Goal: Task Accomplishment & Management: Use online tool/utility

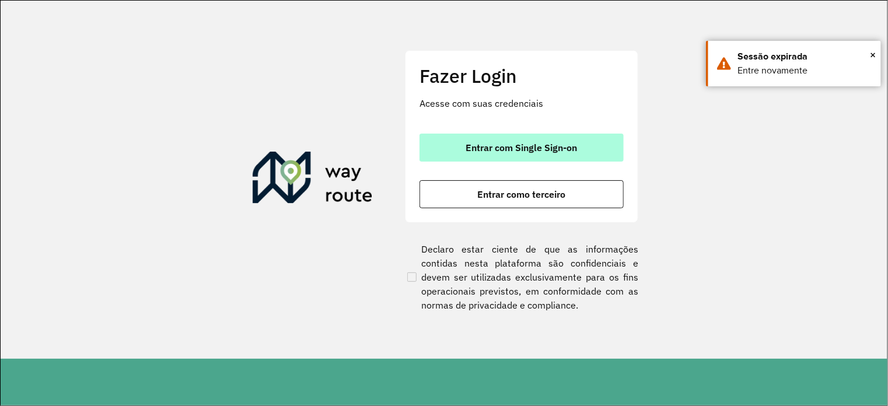
click at [519, 150] on span "Entrar com Single Sign-on" at bounding box center [521, 147] width 111 height 9
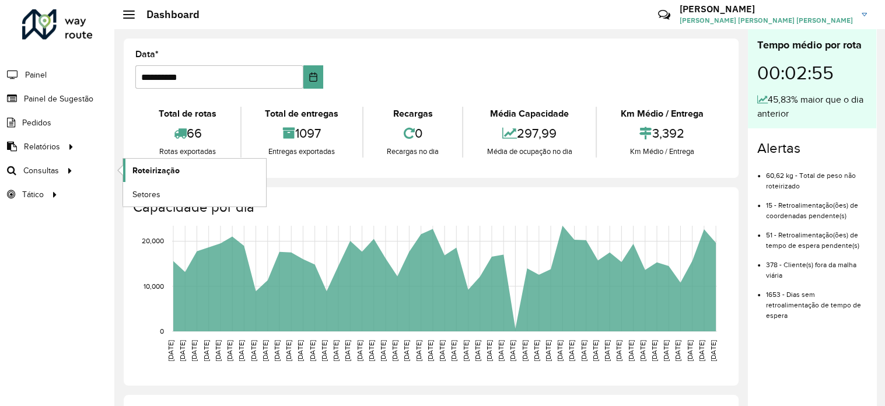
click at [163, 174] on span "Roteirização" at bounding box center [155, 171] width 47 height 12
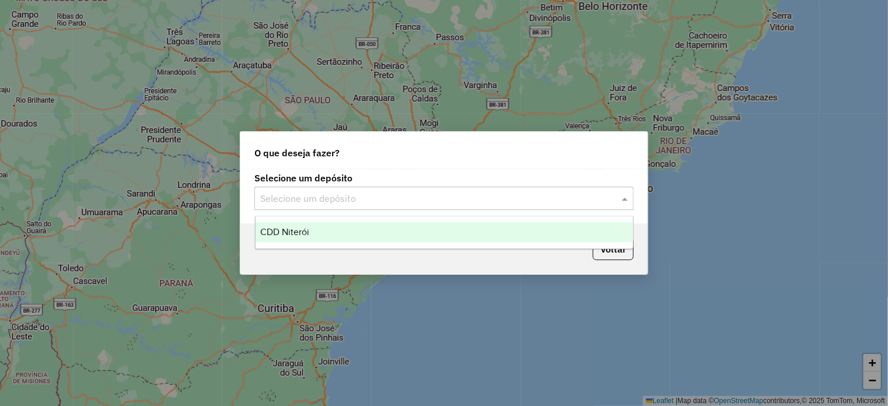
click at [449, 196] on input "text" at bounding box center [432, 199] width 344 height 14
click at [302, 232] on span "CDD Niterói" at bounding box center [284, 232] width 49 height 10
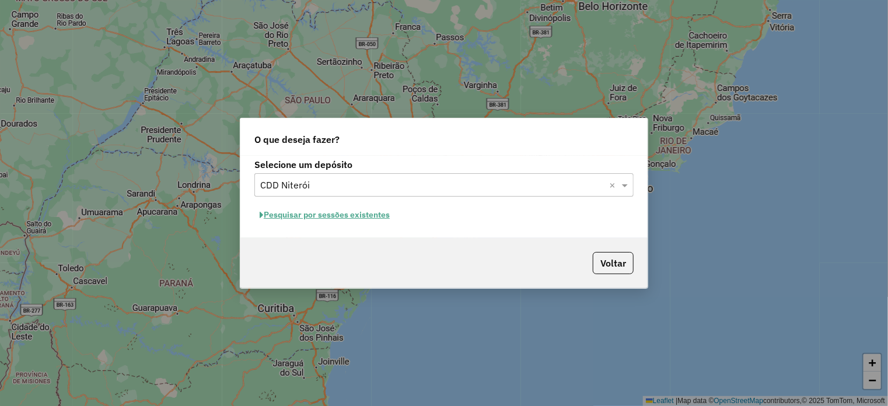
click at [287, 216] on button "Pesquisar por sessões existentes" at bounding box center [324, 215] width 141 height 18
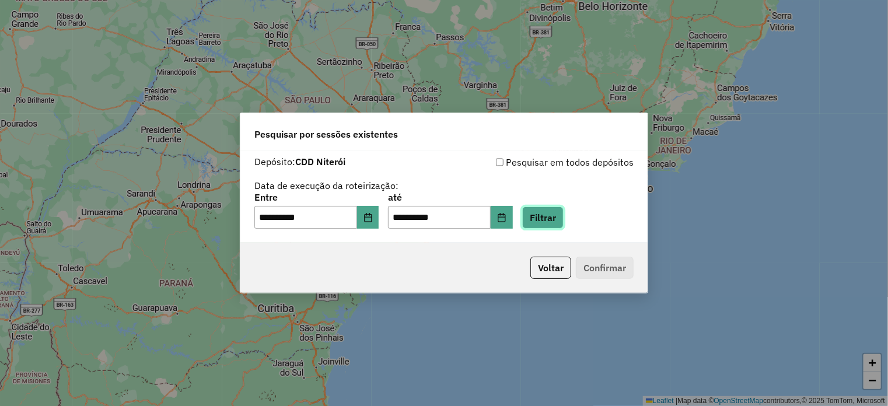
click at [558, 220] on button "Filtrar" at bounding box center [542, 218] width 41 height 22
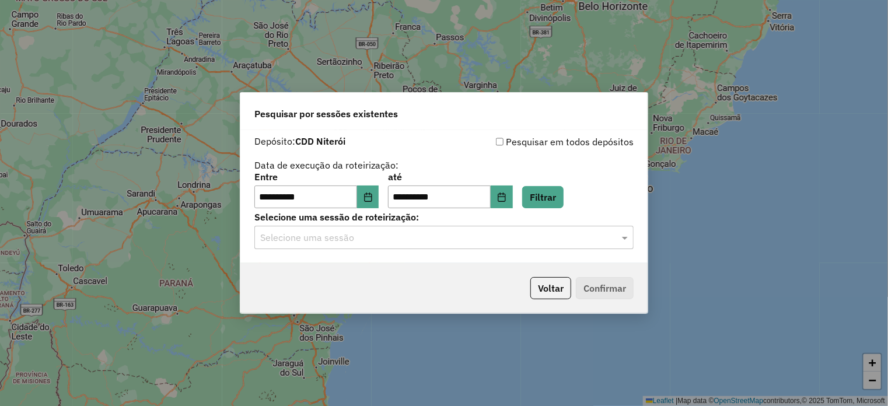
click at [369, 238] on input "text" at bounding box center [432, 238] width 344 height 14
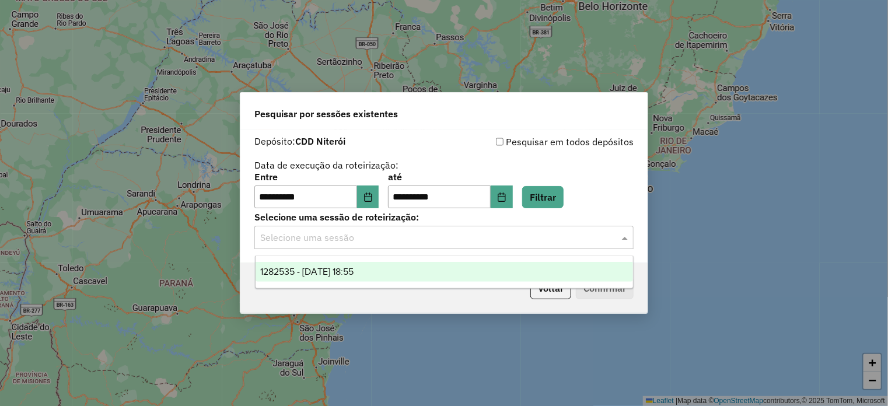
click at [321, 273] on span "1282535 - 25/09/2025 18:55" at bounding box center [306, 272] width 93 height 10
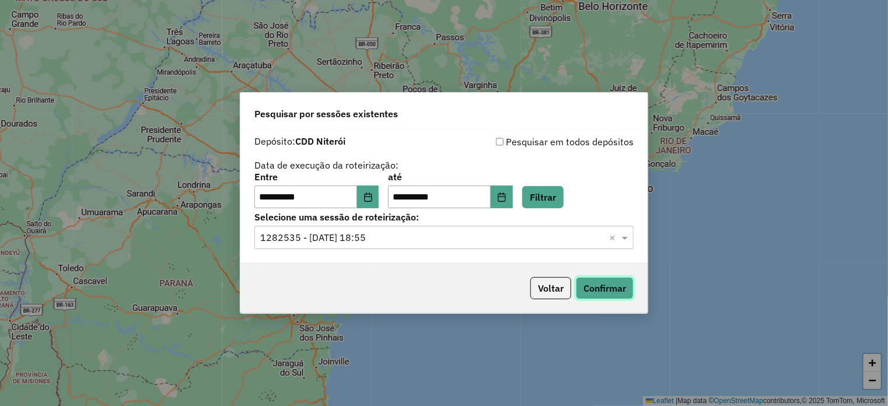
click at [613, 287] on button "Confirmar" at bounding box center [605, 288] width 58 height 22
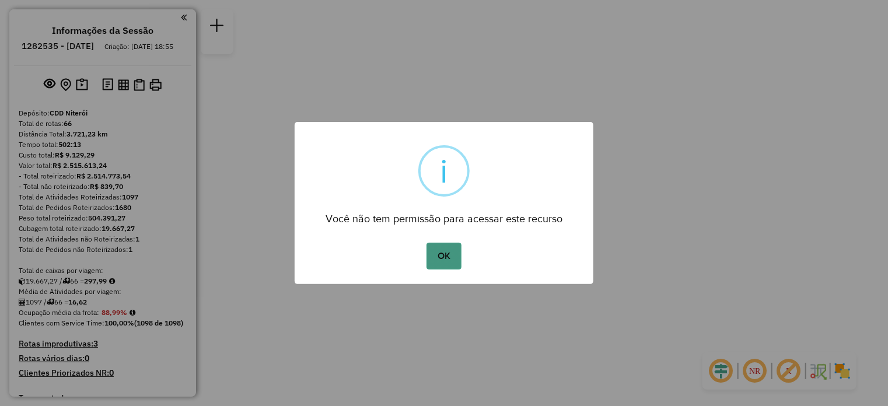
click at [441, 266] on button "OK" at bounding box center [444, 256] width 34 height 27
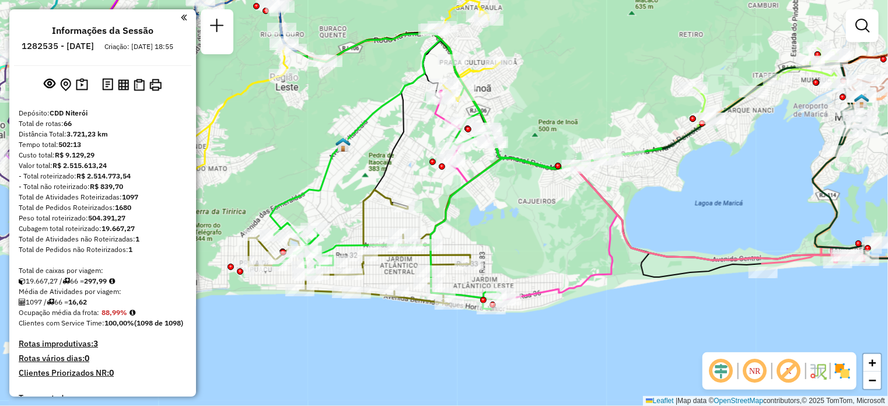
select select "**********"
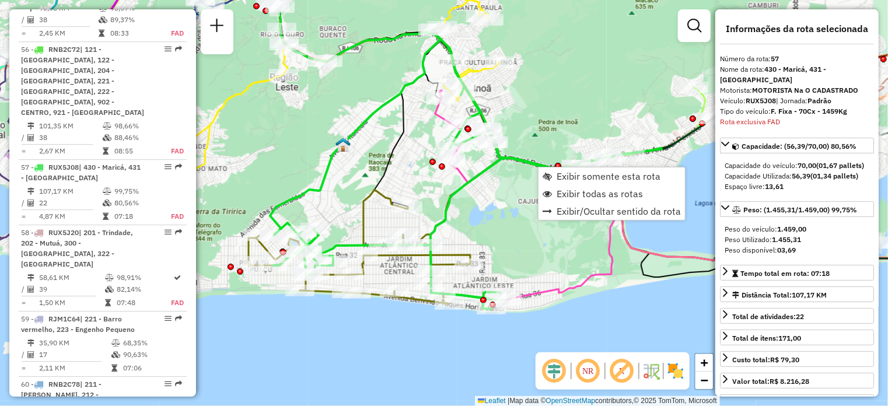
scroll to position [4037, 0]
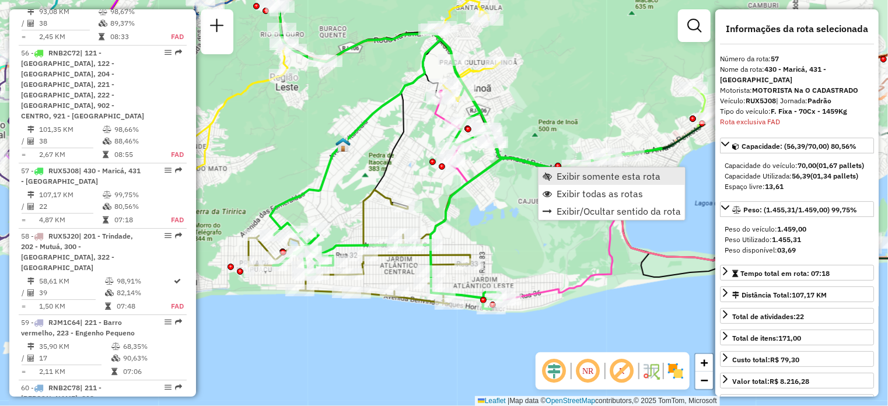
click at [584, 179] on span "Exibir somente esta rota" at bounding box center [609, 176] width 104 height 9
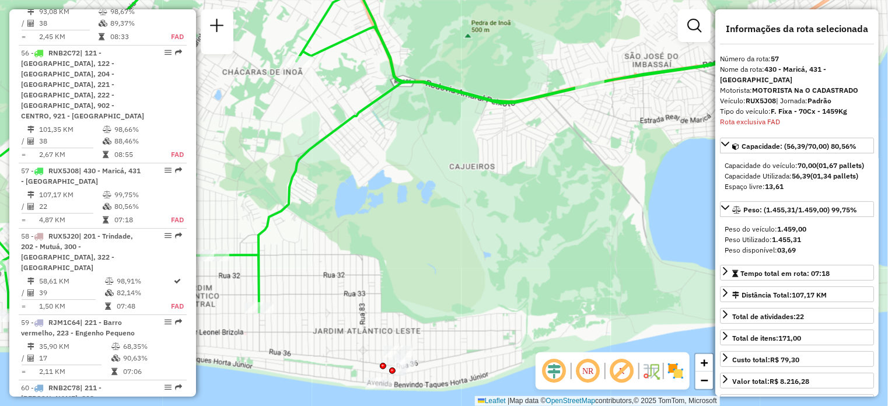
drag, startPoint x: 575, startPoint y: 324, endPoint x: 536, endPoint y: 190, distance: 139.8
click at [536, 190] on div "Janela de atendimento Grade de atendimento Capacidade Transportadoras Veículos …" at bounding box center [444, 203] width 888 height 406
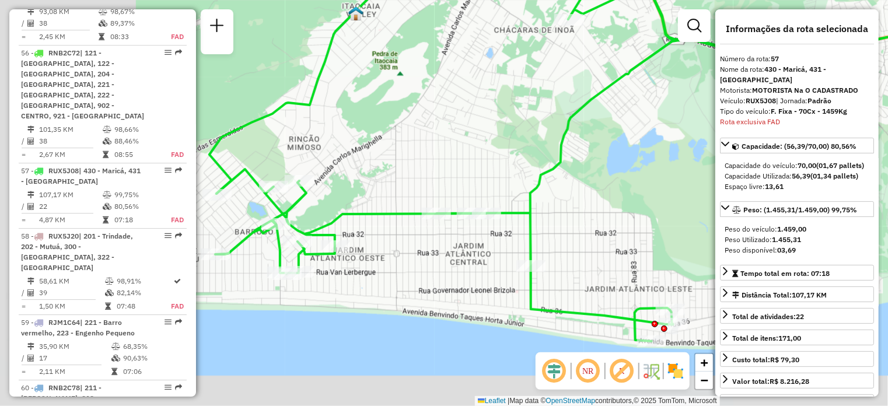
drag, startPoint x: 401, startPoint y: 256, endPoint x: 740, endPoint y: 209, distance: 342.2
click at [738, 209] on hb-router-mapa "Informações da Sessão 1282535 - [DATE] Criação: [DATE] 18:55 Depósito: CDD Nite…" at bounding box center [444, 203] width 888 height 406
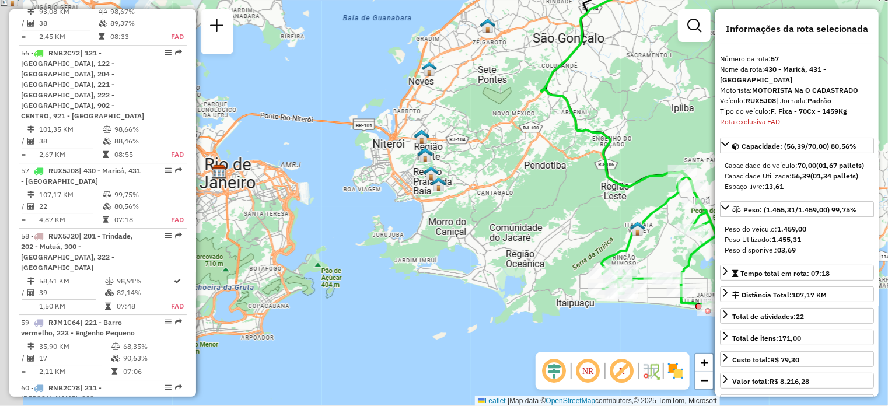
drag, startPoint x: 357, startPoint y: 319, endPoint x: 525, endPoint y: 318, distance: 167.5
click at [525, 318] on div "Janela de atendimento Grade de atendimento Capacidade Transportadoras Veículos …" at bounding box center [444, 203] width 888 height 406
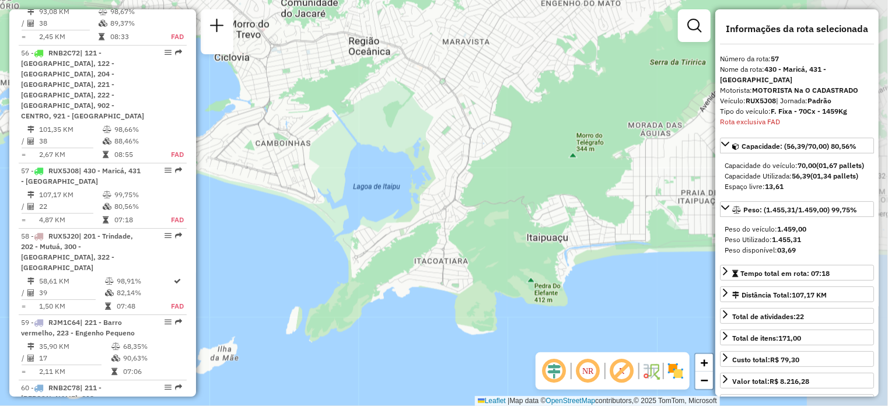
drag, startPoint x: 588, startPoint y: 281, endPoint x: 408, endPoint y: 265, distance: 180.4
click at [408, 265] on div "Janela de atendimento Grade de atendimento Capacidade Transportadoras Veículos …" at bounding box center [444, 203] width 888 height 406
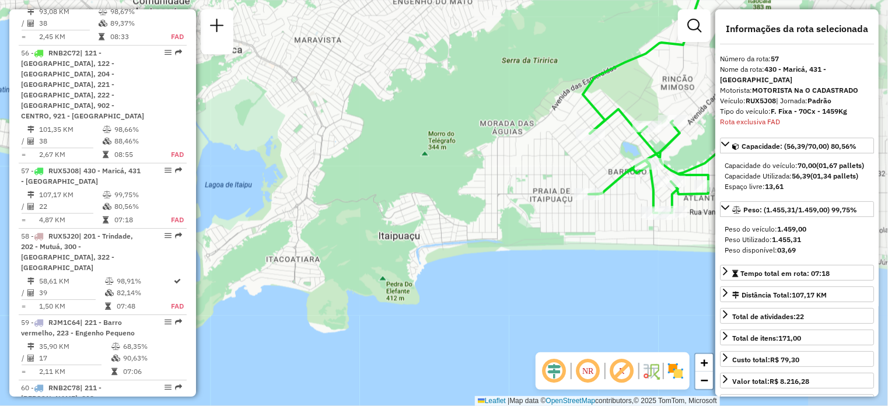
drag, startPoint x: 602, startPoint y: 256, endPoint x: 439, endPoint y: 247, distance: 163.1
click at [411, 254] on div "Janela de atendimento Grade de atendimento Capacidade Transportadoras Veículos …" at bounding box center [444, 203] width 888 height 406
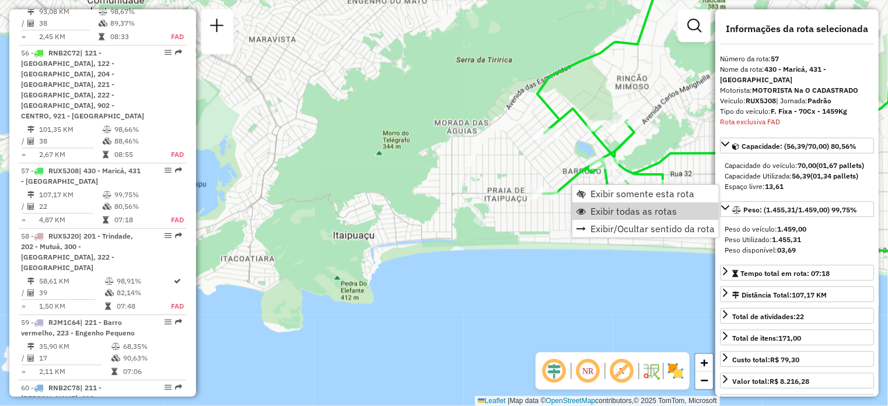
click at [601, 208] on span "Exibir todas as rotas" at bounding box center [634, 211] width 86 height 9
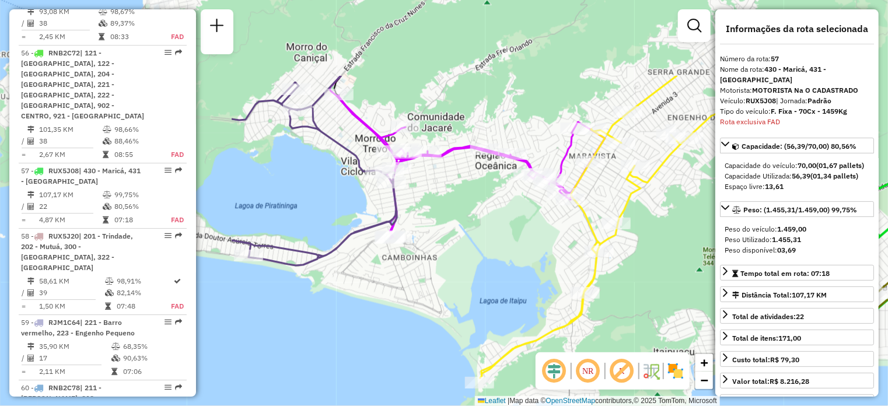
drag, startPoint x: 299, startPoint y: 252, endPoint x: 630, endPoint y: 366, distance: 350.1
click at [628, 368] on hb-router-mapa "Informações da Sessão 1282535 - [DATE] Criação: [DATE] 18:55 Depósito: CDD Nite…" at bounding box center [444, 203] width 888 height 406
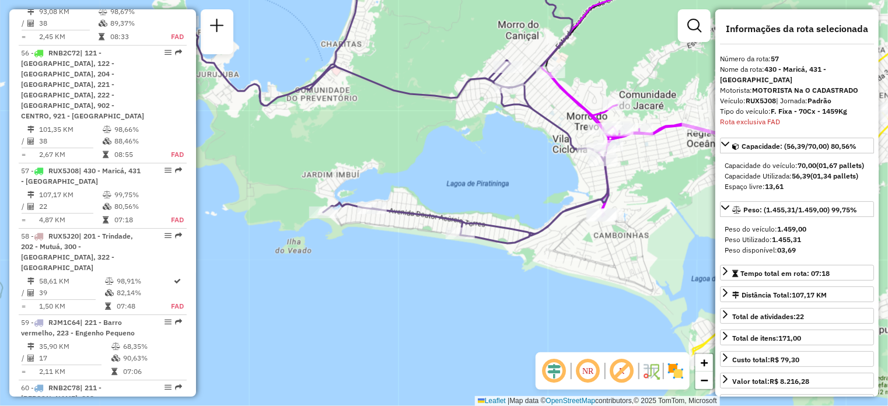
drag, startPoint x: 421, startPoint y: 322, endPoint x: 612, endPoint y: 298, distance: 191.8
click at [612, 298] on div "Janela de atendimento Grade de atendimento Capacidade Transportadoras Veículos …" at bounding box center [444, 203] width 888 height 406
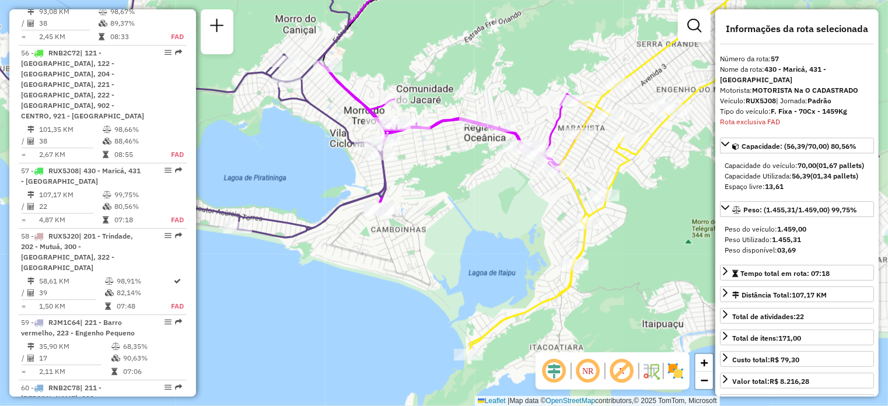
drag, startPoint x: 539, startPoint y: 306, endPoint x: 280, endPoint y: 301, distance: 258.6
click at [280, 301] on div "Janela de atendimento Grade de atendimento Capacidade Transportadoras Veículos …" at bounding box center [444, 203] width 888 height 406
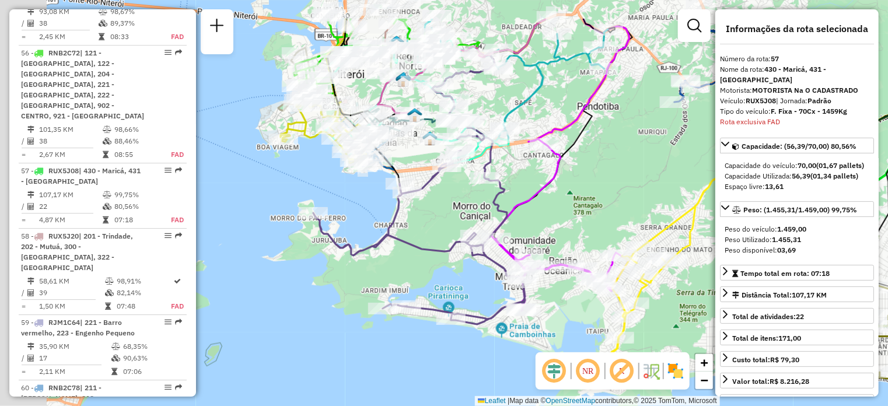
drag, startPoint x: 291, startPoint y: 309, endPoint x: 437, endPoint y: 369, distance: 157.8
click at [437, 369] on div "Janela de atendimento Grade de atendimento Capacidade Transportadoras Veículos …" at bounding box center [444, 203] width 888 height 406
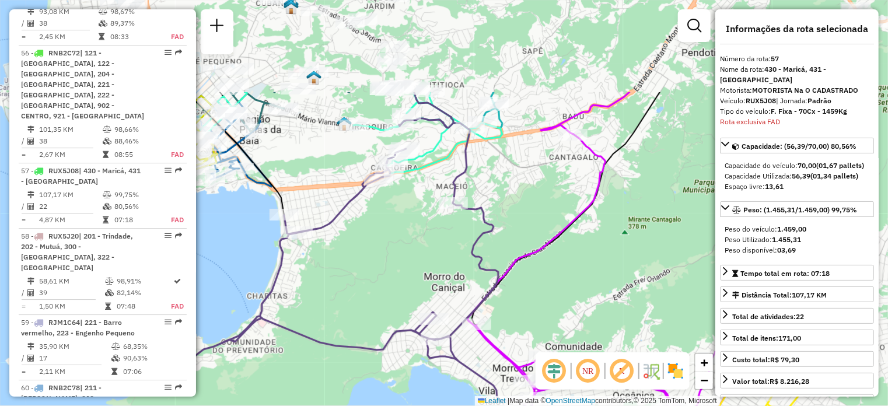
drag, startPoint x: 500, startPoint y: 170, endPoint x: 383, endPoint y: 305, distance: 178.7
click at [383, 305] on div "Janela de atendimento Grade de atendimento Capacidade Transportadoras Veículos …" at bounding box center [444, 203] width 888 height 406
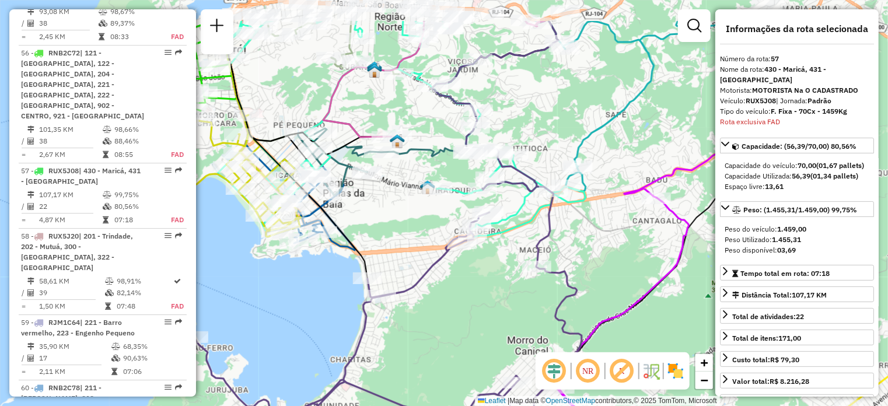
drag, startPoint x: 360, startPoint y: 266, endPoint x: 465, endPoint y: 340, distance: 128.6
click at [465, 340] on div "Janela de atendimento Grade de atendimento Capacidade Transportadoras Veículos …" at bounding box center [444, 203] width 888 height 406
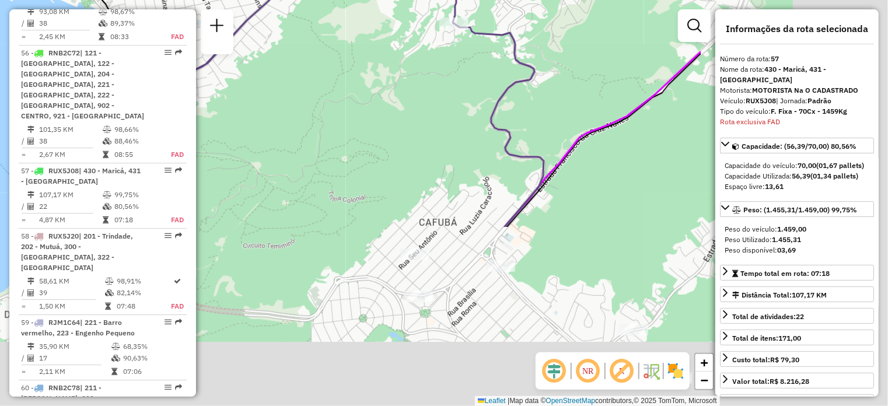
drag, startPoint x: 552, startPoint y: 287, endPoint x: 268, endPoint y: 71, distance: 356.9
click at [270, 66] on div "Janela de atendimento Grade de atendimento Capacidade Transportadoras Veículos …" at bounding box center [444, 203] width 888 height 406
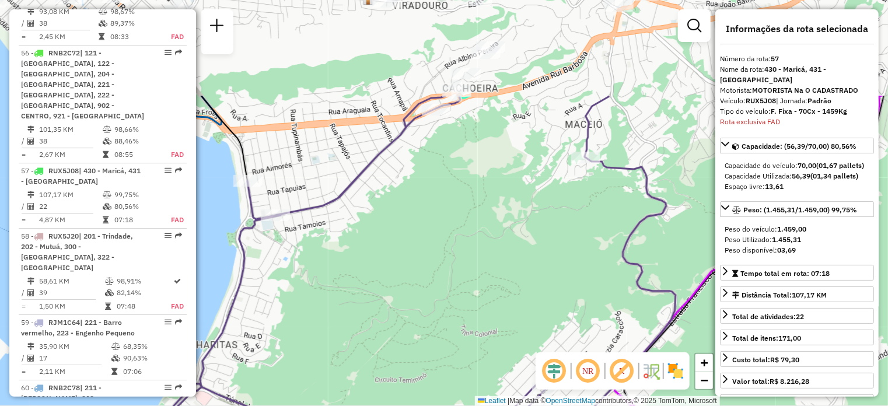
drag, startPoint x: 431, startPoint y: 155, endPoint x: 596, endPoint y: 288, distance: 212.5
click at [599, 295] on div "Janela de atendimento Grade de atendimento Capacidade Transportadoras Veículos …" at bounding box center [444, 203] width 888 height 406
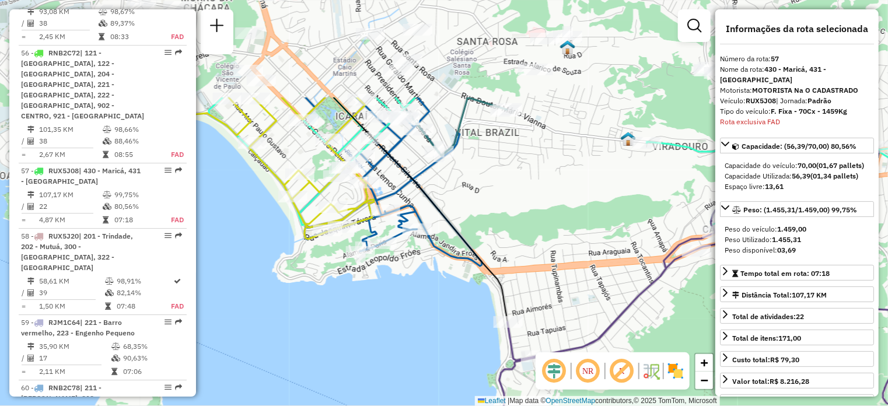
drag, startPoint x: 338, startPoint y: 88, endPoint x: 570, endPoint y: 226, distance: 269.8
click at [570, 226] on div "Janela de atendimento Grade de atendimento Capacidade Transportadoras Veículos …" at bounding box center [444, 203] width 888 height 406
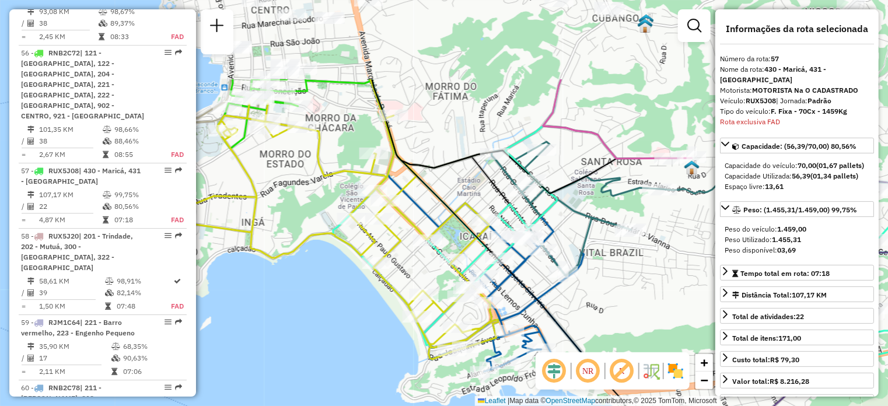
drag, startPoint x: 500, startPoint y: 181, endPoint x: 624, endPoint y: 302, distance: 173.7
click at [624, 302] on div "Janela de atendimento Grade de atendimento Capacidade Transportadoras Veículos …" at bounding box center [444, 203] width 888 height 406
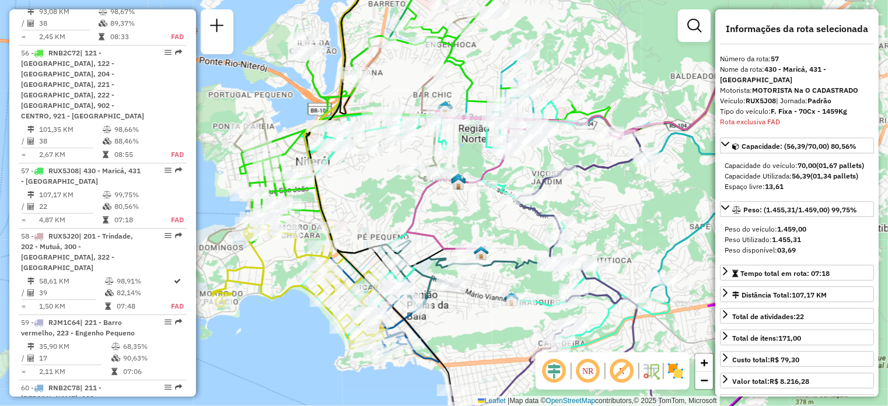
drag, startPoint x: 544, startPoint y: 174, endPoint x: 378, endPoint y: 202, distance: 168.7
click at [378, 202] on div "Janela de atendimento Grade de atendimento Capacidade Transportadoras Veículos …" at bounding box center [444, 203] width 888 height 406
drag, startPoint x: 627, startPoint y: 373, endPoint x: 647, endPoint y: 371, distance: 20.0
click at [627, 373] on em at bounding box center [622, 371] width 28 height 28
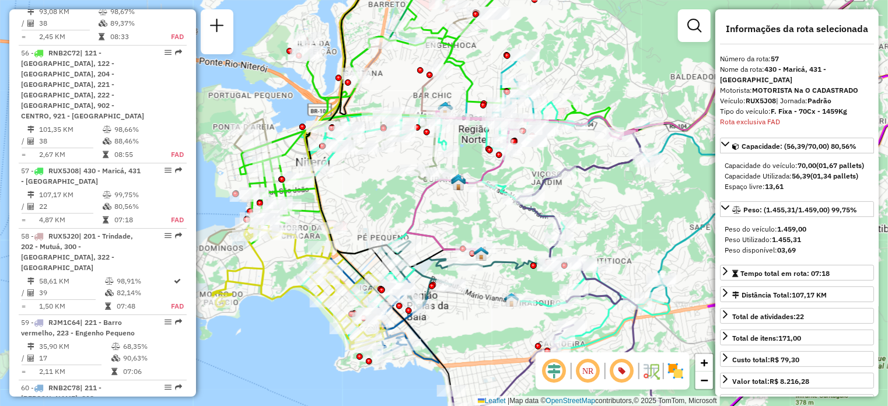
click at [676, 373] on img at bounding box center [675, 371] width 19 height 19
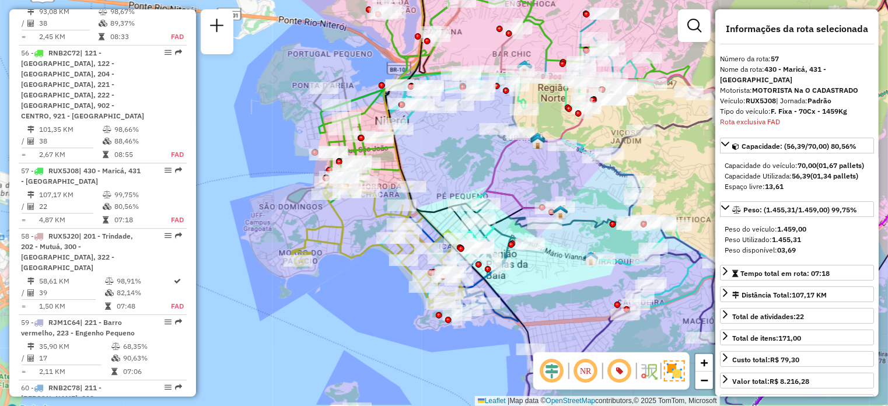
drag, startPoint x: 375, startPoint y: 211, endPoint x: 455, endPoint y: 169, distance: 89.5
click at [455, 169] on div "Janela de atendimento Grade de atendimento Capacidade Transportadoras Veículos …" at bounding box center [444, 203] width 888 height 406
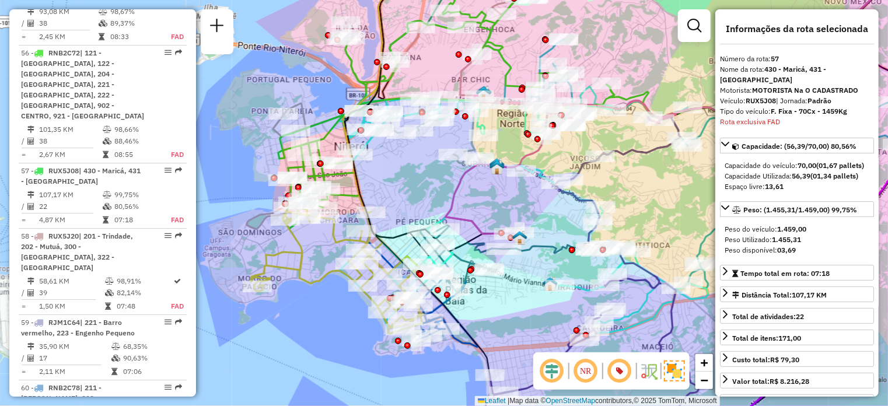
drag, startPoint x: 455, startPoint y: 160, endPoint x: 414, endPoint y: 186, distance: 48.2
click at [414, 186] on div "Janela de atendimento Grade de atendimento Capacidade Transportadoras Veículos …" at bounding box center [444, 203] width 888 height 406
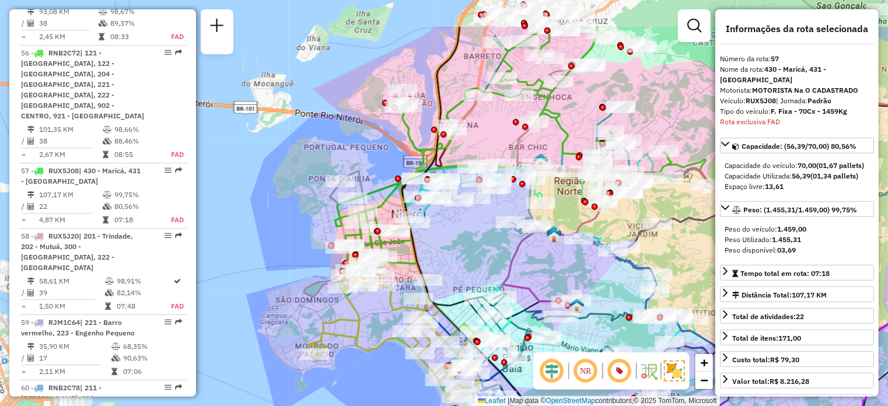
drag, startPoint x: 406, startPoint y: 193, endPoint x: 463, endPoint y: 261, distance: 88.6
click at [463, 261] on div "Janela de atendimento Grade de atendimento Capacidade Transportadoras Veículos …" at bounding box center [444, 203] width 888 height 406
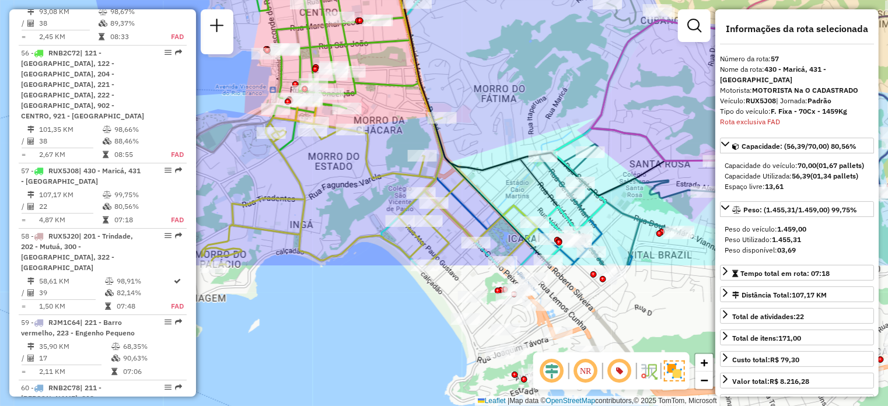
drag, startPoint x: 439, startPoint y: 249, endPoint x: 488, endPoint y: 68, distance: 187.4
click at [488, 68] on div "Janela de atendimento Grade de atendimento Capacidade Transportadoras Veículos …" at bounding box center [444, 203] width 888 height 406
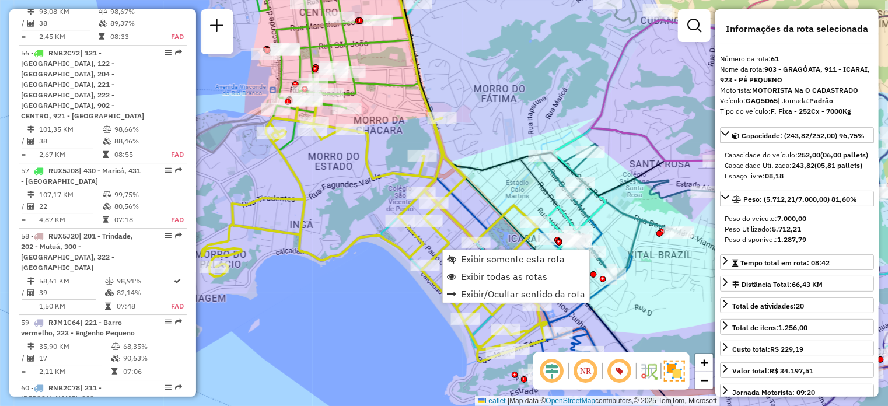
scroll to position [4320, 0]
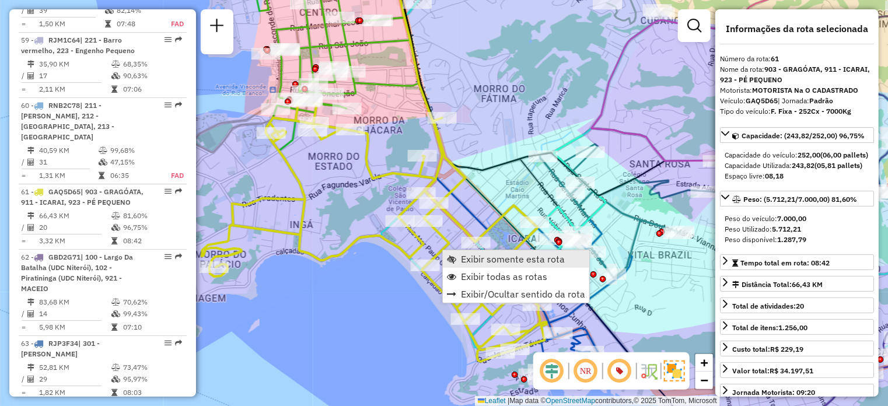
click at [484, 264] on span "Exibir somente esta rota" at bounding box center [513, 258] width 104 height 9
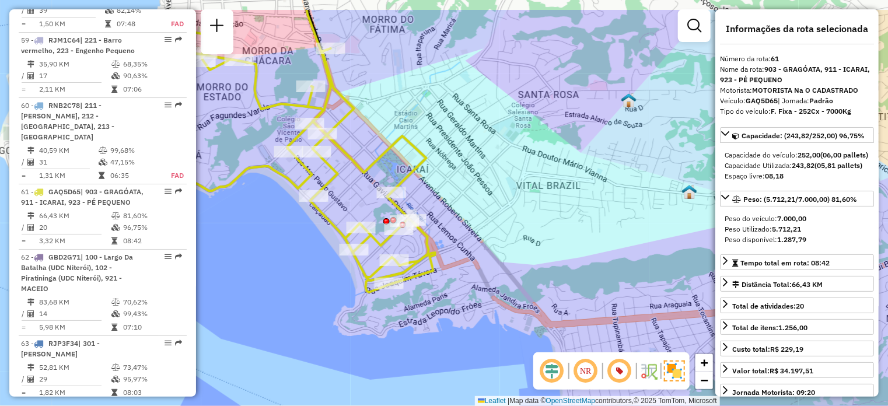
drag, startPoint x: 284, startPoint y: 291, endPoint x: 510, endPoint y: 341, distance: 231.5
click at [510, 341] on div "Janela de atendimento Grade de atendimento Capacidade Transportadoras Veículos …" at bounding box center [444, 203] width 888 height 406
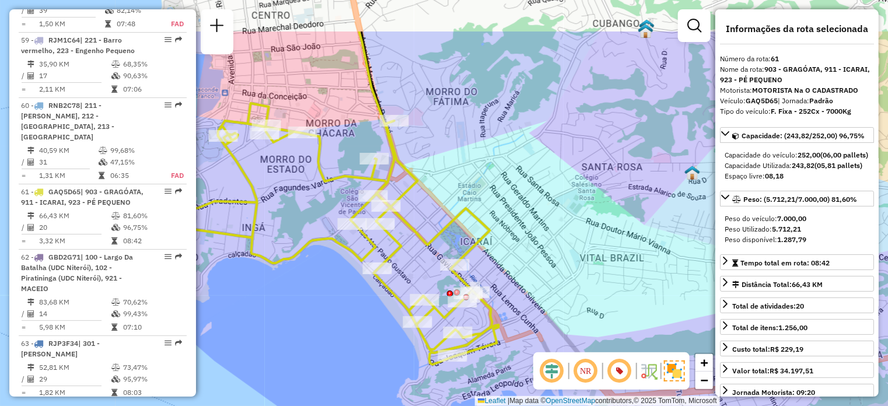
drag, startPoint x: 507, startPoint y: 183, endPoint x: 572, endPoint y: 256, distance: 98.0
click at [572, 256] on div "Janela de atendimento Grade de atendimento Capacidade Transportadoras Veículos …" at bounding box center [444, 203] width 888 height 406
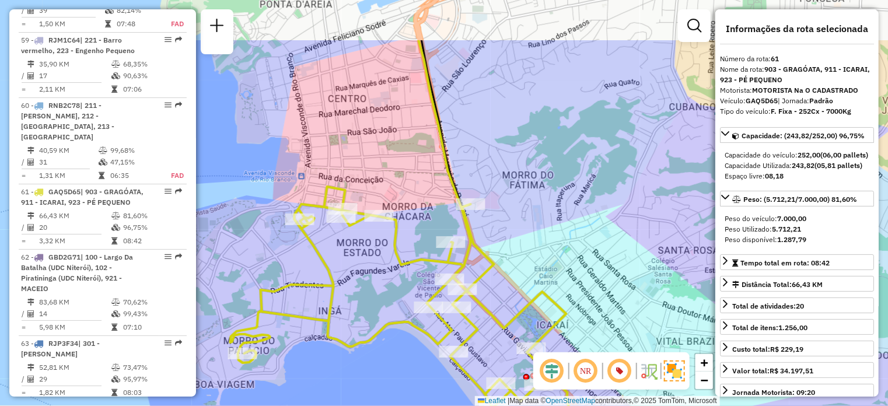
drag, startPoint x: 470, startPoint y: 167, endPoint x: 536, endPoint y: 248, distance: 104.5
click at [536, 248] on div "Janela de atendimento Grade de atendimento Capacidade Transportadoras Veículos …" at bounding box center [444, 203] width 888 height 406
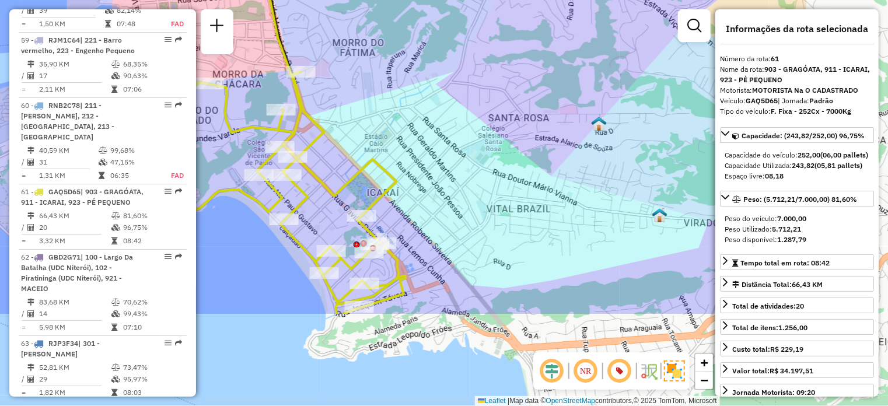
drag, startPoint x: 587, startPoint y: 254, endPoint x: 417, endPoint y: 122, distance: 215.4
click at [417, 122] on div "Janela de atendimento Grade de atendimento Capacidade Transportadoras Veículos …" at bounding box center [444, 203] width 888 height 406
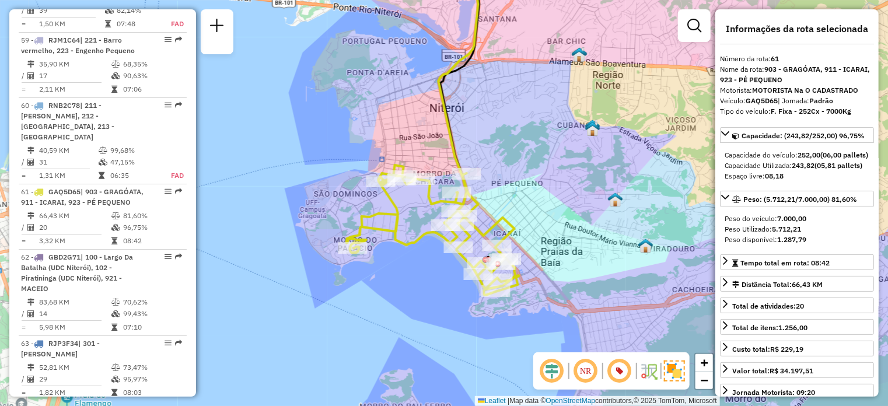
drag, startPoint x: 481, startPoint y: 170, endPoint x: 523, endPoint y: 201, distance: 52.5
click at [523, 201] on div "Janela de atendimento Grade de atendimento Capacidade Transportadoras Veículos …" at bounding box center [444, 203] width 888 height 406
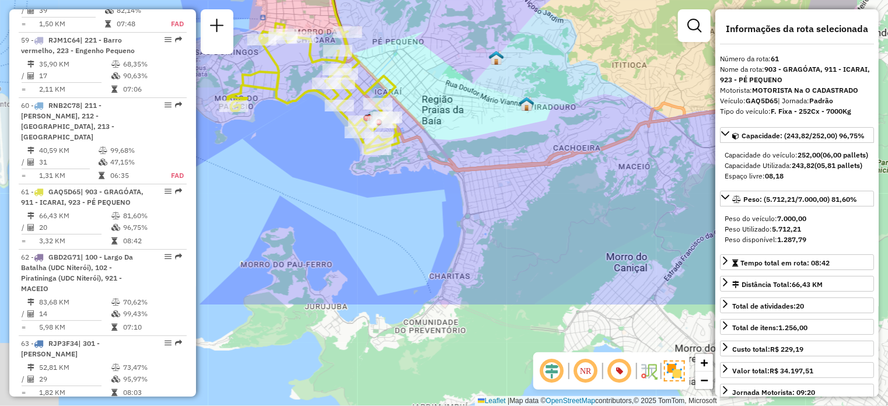
drag, startPoint x: 455, startPoint y: 352, endPoint x: 334, endPoint y: 187, distance: 205.0
click at [334, 187] on div "Janela de atendimento Grade de atendimento Capacidade Transportadoras Veículos …" at bounding box center [444, 203] width 888 height 406
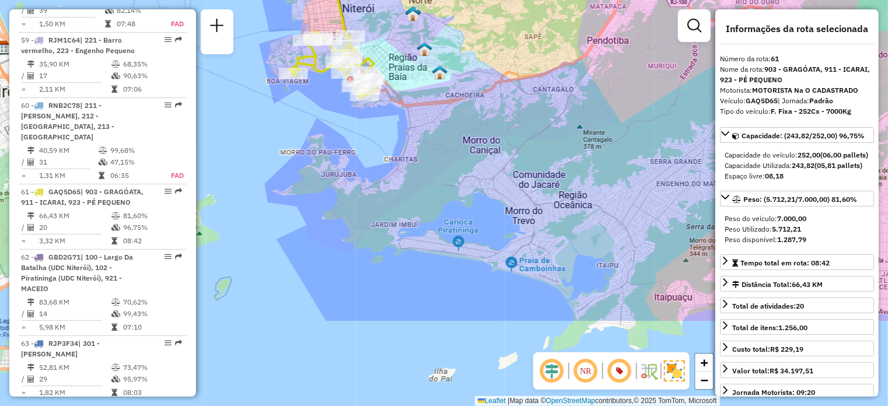
drag, startPoint x: 365, startPoint y: 351, endPoint x: 365, endPoint y: 224, distance: 127.8
click at [365, 224] on div "Janela de atendimento Grade de atendimento Capacidade Transportadoras Veículos …" at bounding box center [444, 203] width 888 height 406
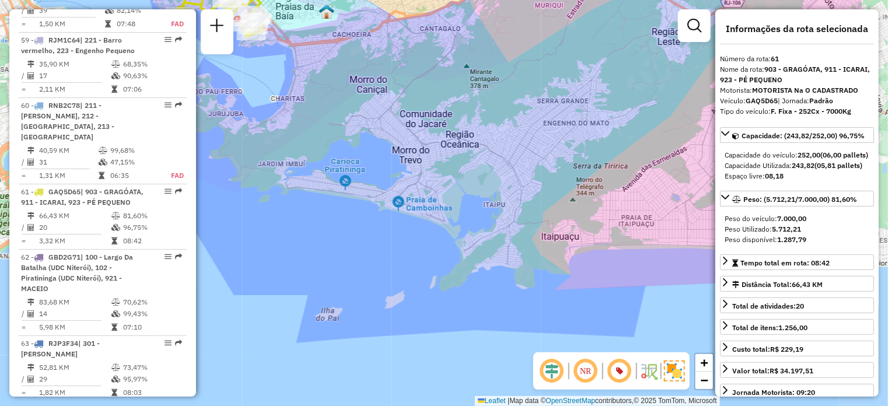
drag, startPoint x: 473, startPoint y: 313, endPoint x: 348, endPoint y: 249, distance: 140.1
click at [350, 250] on div "Janela de atendimento Grade de atendimento Capacidade Transportadoras Veículos …" at bounding box center [444, 203] width 888 height 406
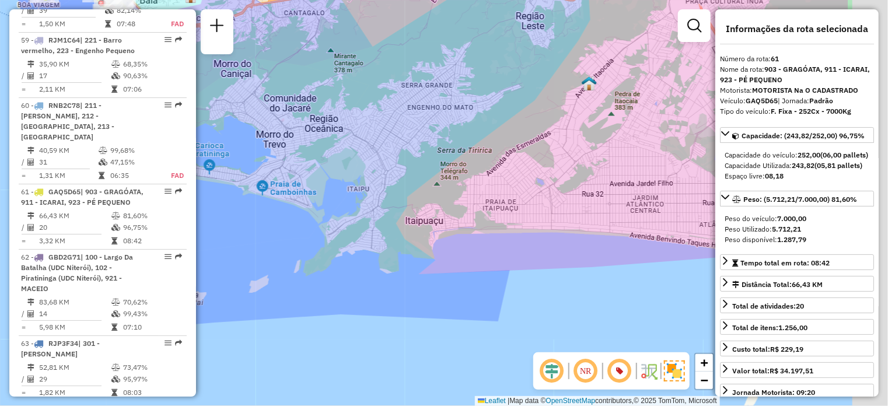
drag, startPoint x: 434, startPoint y: 256, endPoint x: 294, endPoint y: 245, distance: 141.1
click at [294, 245] on div "Janela de atendimento Grade de atendimento Capacidade Transportadoras Veículos …" at bounding box center [444, 203] width 888 height 406
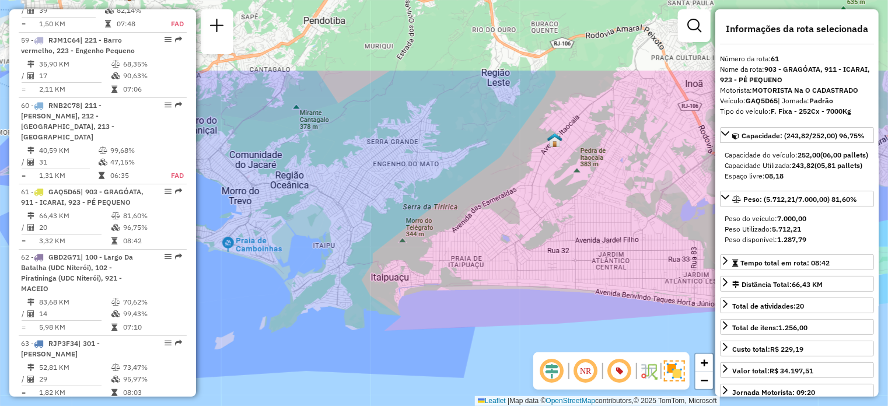
drag, startPoint x: 465, startPoint y: 109, endPoint x: 394, endPoint y: 221, distance: 132.1
click at [394, 221] on div "Janela de atendimento Grade de atendimento Capacidade Transportadoras Veículos …" at bounding box center [444, 203] width 888 height 406
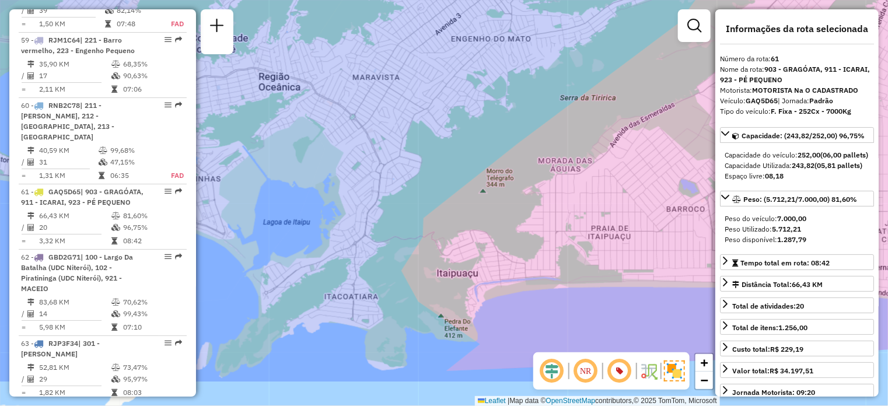
drag, startPoint x: 345, startPoint y: 254, endPoint x: 341, endPoint y: 167, distance: 86.5
click at [341, 167] on div "Janela de atendimento Grade de atendimento Capacidade Transportadoras Veículos …" at bounding box center [444, 203] width 888 height 406
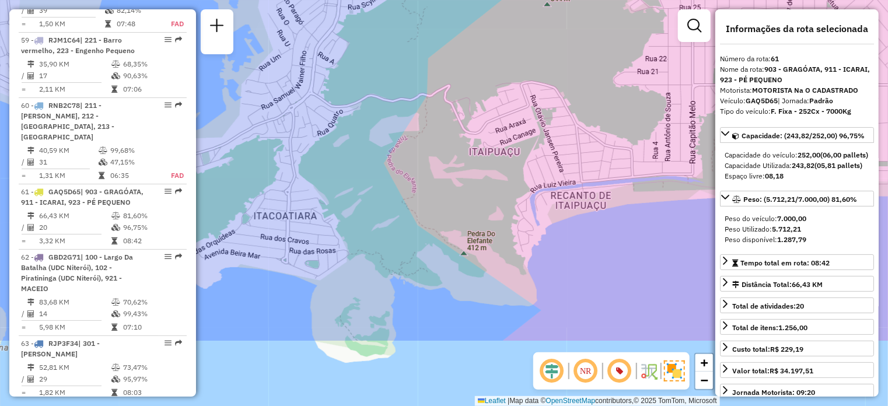
drag, startPoint x: 403, startPoint y: 329, endPoint x: 379, endPoint y: 226, distance: 106.2
click at [379, 226] on div "Janela de atendimento Grade de atendimento Capacidade Transportadoras Veículos …" at bounding box center [444, 203] width 888 height 406
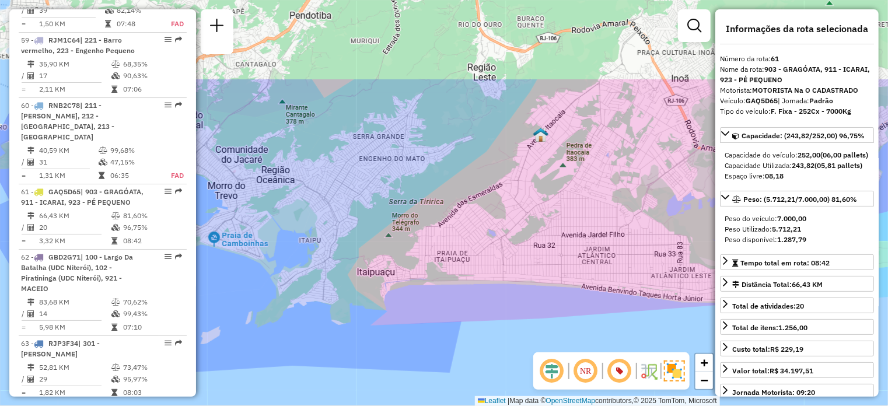
drag, startPoint x: 371, startPoint y: 76, endPoint x: 378, endPoint y: 215, distance: 139.6
click at [378, 215] on div "Janela de atendimento Grade de atendimento Capacidade Transportadoras Veículos …" at bounding box center [444, 203] width 888 height 406
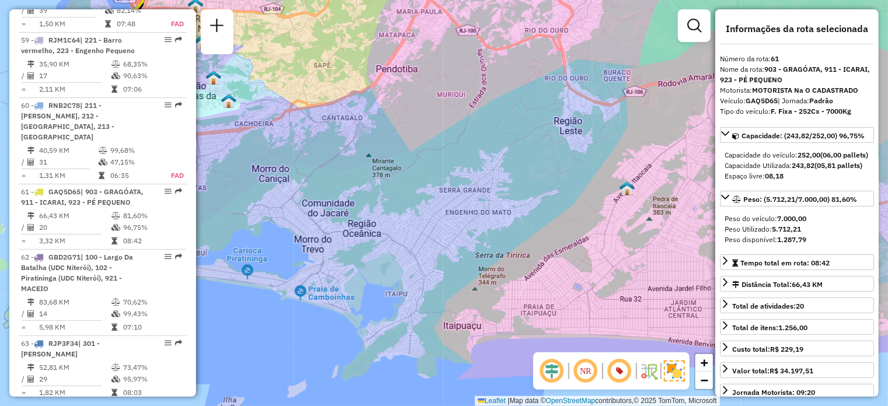
drag, startPoint x: 353, startPoint y: 179, endPoint x: 415, endPoint y: 212, distance: 71.0
click at [415, 212] on div "Janela de atendimento Grade de atendimento Capacidade Transportadoras Veículos …" at bounding box center [444, 203] width 888 height 406
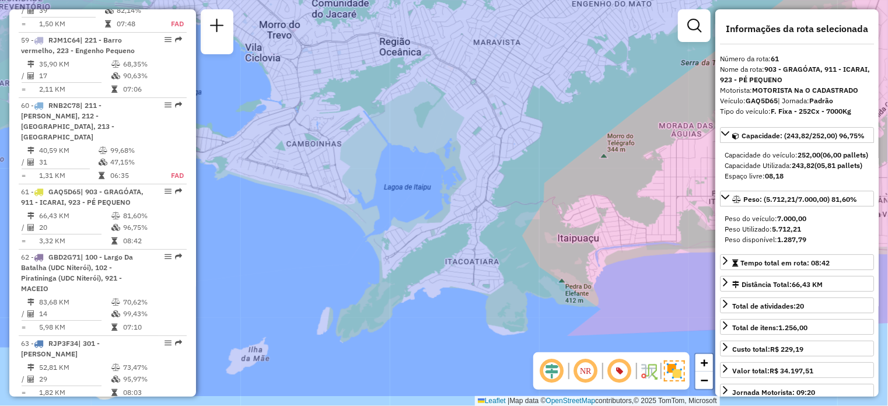
drag, startPoint x: 508, startPoint y: 313, endPoint x: 433, endPoint y: 245, distance: 102.0
click at [433, 246] on div "Janela de atendimento Grade de atendimento Capacidade Transportadoras Veículos …" at bounding box center [444, 203] width 888 height 406
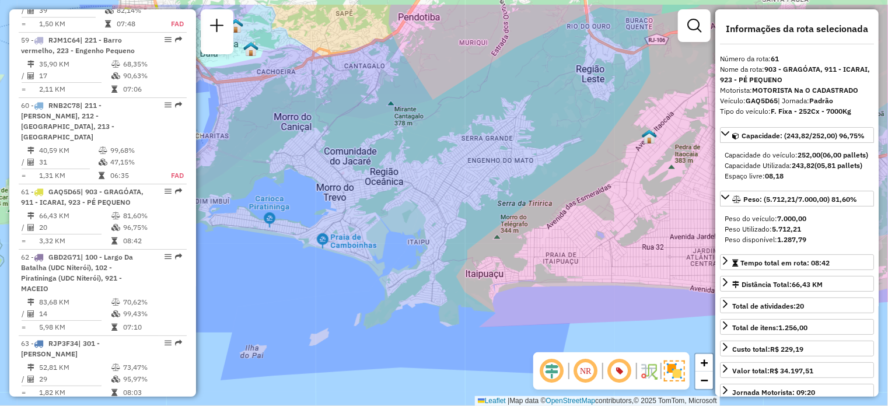
drag, startPoint x: 523, startPoint y: 98, endPoint x: 490, endPoint y: 163, distance: 72.8
click at [490, 163] on div "Janela de atendimento Grade de atendimento Capacidade Transportadoras Veículos …" at bounding box center [444, 203] width 888 height 406
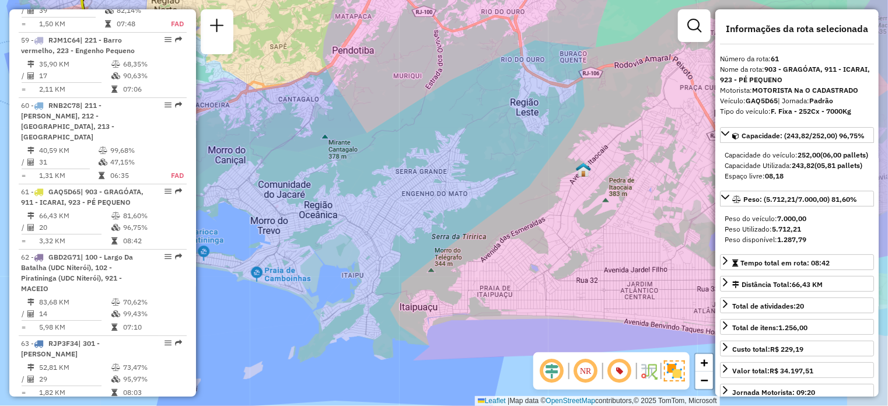
drag, startPoint x: 601, startPoint y: 89, endPoint x: 544, endPoint y: 103, distance: 58.9
click at [544, 103] on div "Janela de atendimento Grade de atendimento Capacidade Transportadoras Veículos …" at bounding box center [444, 203] width 888 height 406
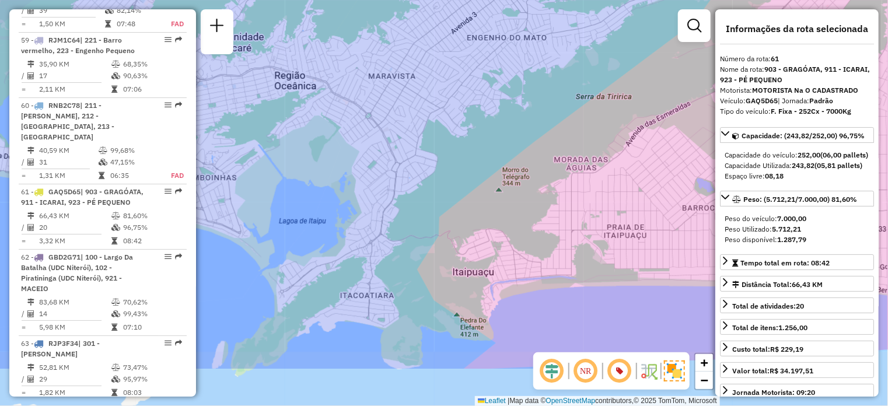
drag, startPoint x: 379, startPoint y: 337, endPoint x: 408, endPoint y: 246, distance: 95.6
click at [408, 246] on div "Janela de atendimento Grade de atendimento Capacidade Transportadoras Veículos …" at bounding box center [444, 203] width 888 height 406
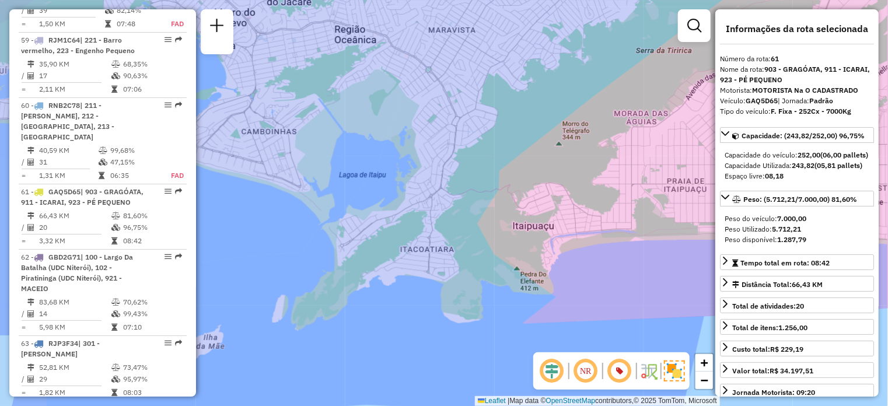
drag, startPoint x: 359, startPoint y: 279, endPoint x: 432, endPoint y: 249, distance: 78.2
click at [432, 249] on div "Janela de atendimento Grade de atendimento Capacidade Transportadoras Veículos …" at bounding box center [444, 203] width 888 height 406
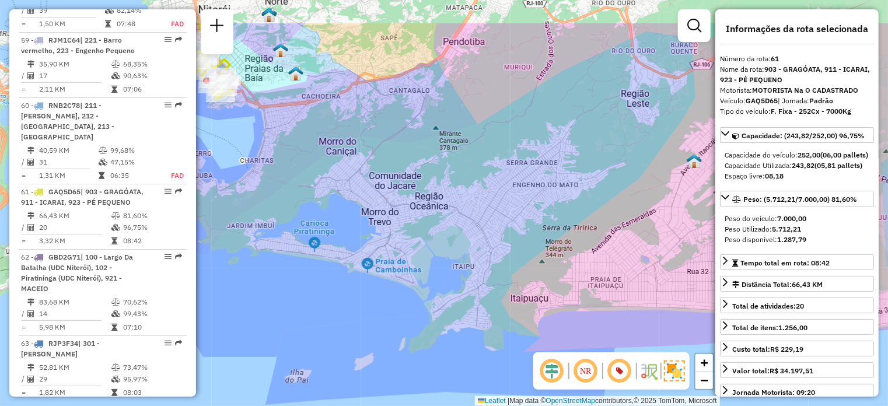
drag, startPoint x: 329, startPoint y: 198, endPoint x: 375, endPoint y: 248, distance: 67.7
click at [375, 248] on div "Janela de atendimento Grade de atendimento Capacidade Transportadoras Veículos …" at bounding box center [444, 203] width 888 height 406
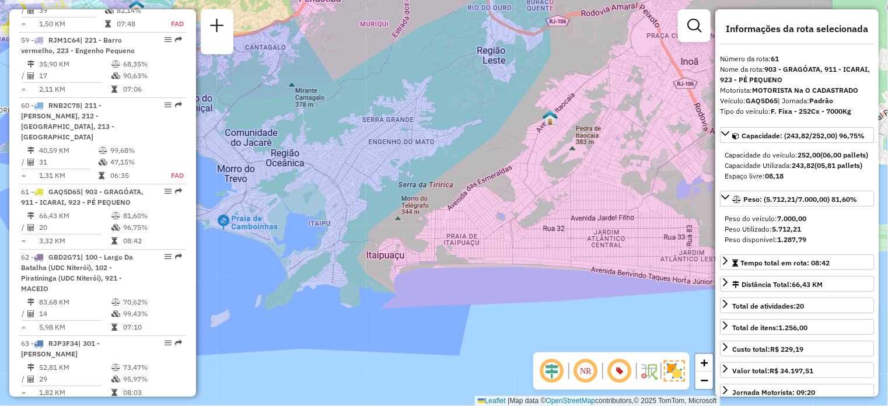
drag, startPoint x: 371, startPoint y: 275, endPoint x: 210, endPoint y: 224, distance: 168.3
click at [211, 224] on div "Janela de atendimento Grade de atendimento Capacidade Transportadoras Veículos …" at bounding box center [444, 203] width 888 height 406
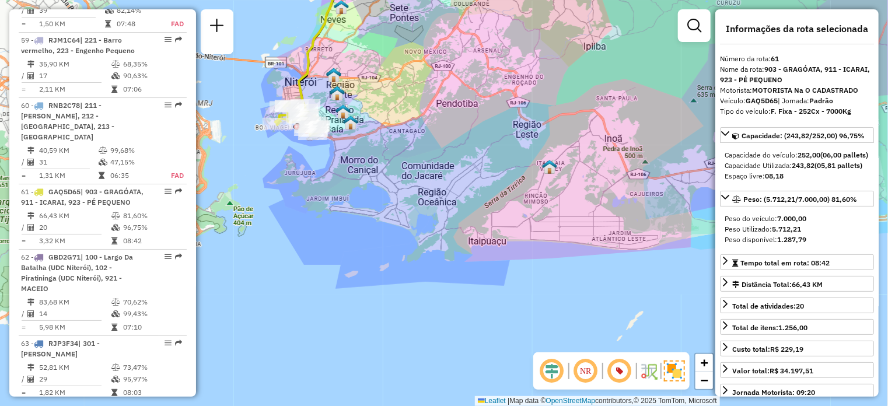
drag, startPoint x: 349, startPoint y: 201, endPoint x: 424, endPoint y: 191, distance: 75.4
click at [424, 191] on div "Janela de atendimento Grade de atendimento Capacidade Transportadoras Veículos …" at bounding box center [444, 203] width 888 height 406
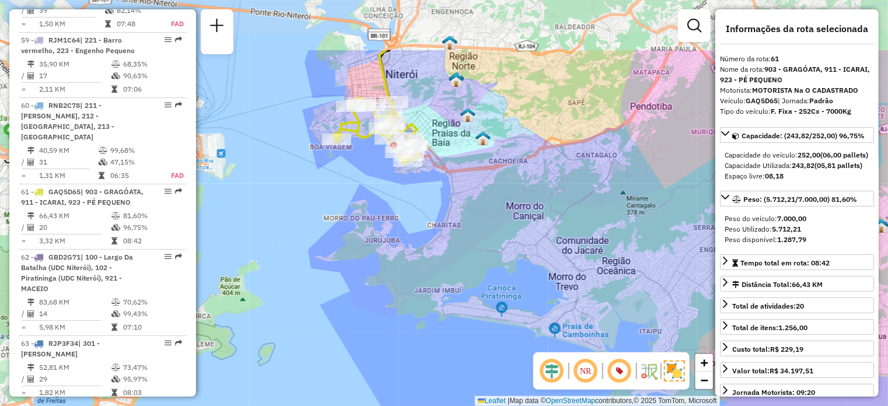
drag, startPoint x: 357, startPoint y: 136, endPoint x: 514, endPoint y: 234, distance: 185.1
click at [514, 233] on div "Janela de atendimento Grade de atendimento Capacidade Transportadoras Veículos …" at bounding box center [444, 203] width 888 height 406
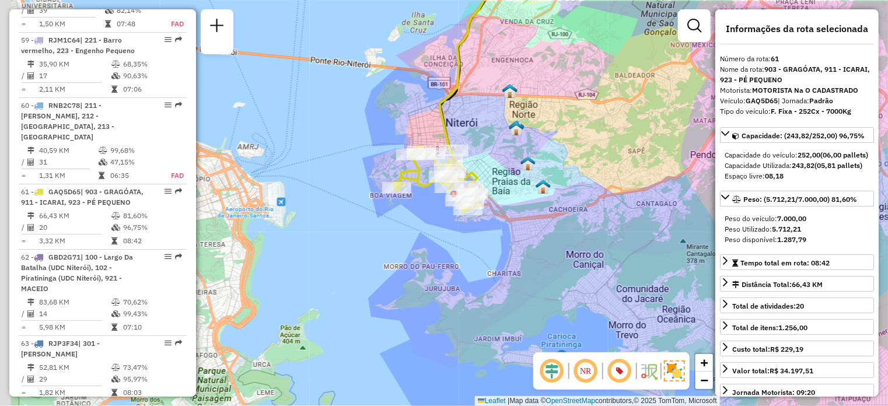
drag, startPoint x: 392, startPoint y: 165, endPoint x: 446, endPoint y: 208, distance: 69.8
click at [446, 208] on div "Rota 61 - Placa GAQ5D65 91028067 - NOSSA SENHORA DE GUA Janela de atendimento G…" at bounding box center [444, 203] width 888 height 406
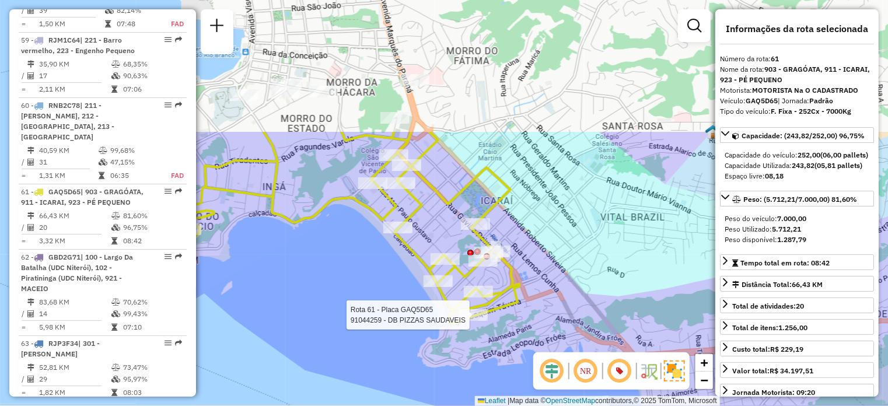
drag, startPoint x: 375, startPoint y: 137, endPoint x: 349, endPoint y: 310, distance: 175.2
click at [349, 310] on div "Rota 61 - Placa GAQ5D65 91044259 - DB PIZZAS SAUDAVEIS Janela de atendimento Gr…" at bounding box center [444, 203] width 888 height 406
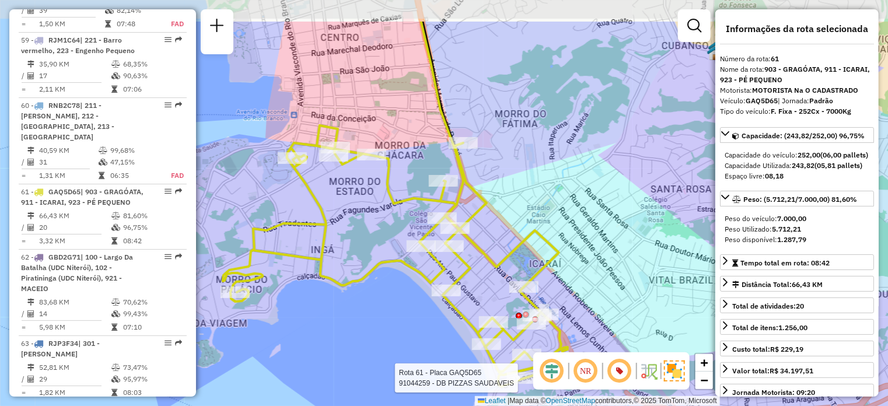
drag, startPoint x: 296, startPoint y: 257, endPoint x: 334, endPoint y: 321, distance: 74.6
click at [334, 321] on div "Rota 61 - Placa GAQ5D65 91044259 - DB PIZZAS SAUDAVEIS Janela de atendimento Gr…" at bounding box center [444, 203] width 888 height 406
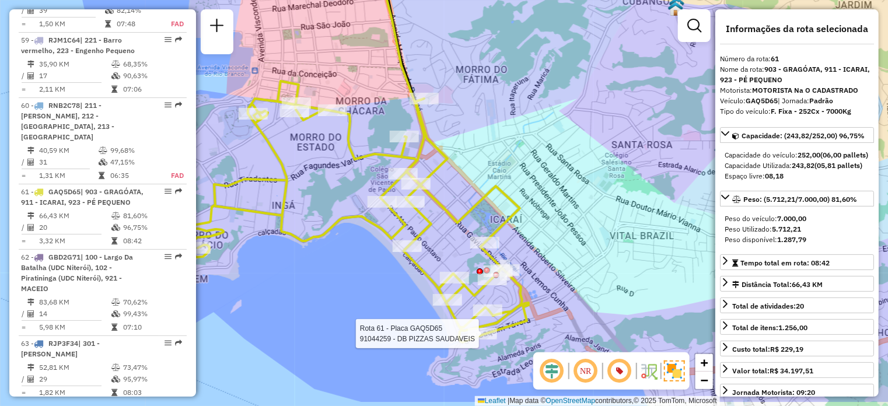
drag, startPoint x: 345, startPoint y: 319, endPoint x: 312, endPoint y: 271, distance: 58.8
click at [313, 271] on div "Rota 61 - Placa GAQ5D65 91044259 - DB PIZZAS SAUDAVEIS Janela de atendimento Gr…" at bounding box center [444, 203] width 888 height 406
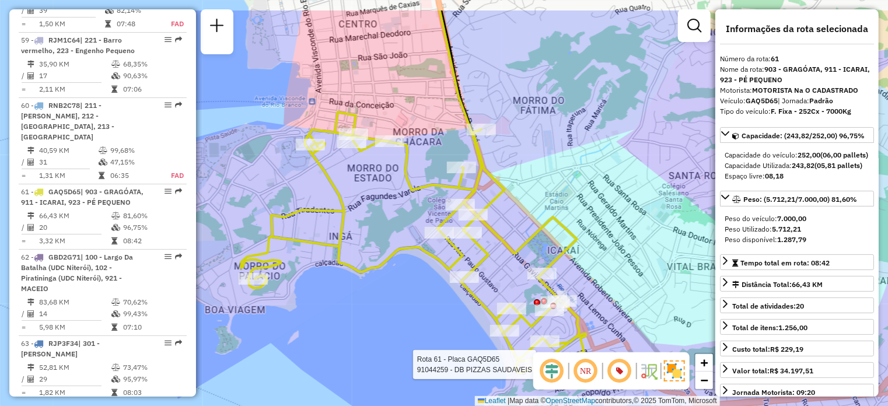
drag, startPoint x: 296, startPoint y: 214, endPoint x: 375, endPoint y: 268, distance: 94.9
click at [375, 268] on icon at bounding box center [413, 242] width 345 height 261
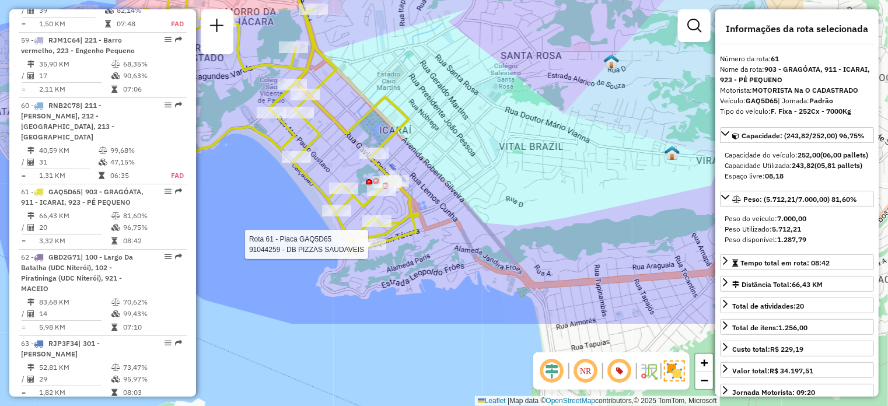
drag, startPoint x: 420, startPoint y: 324, endPoint x: 242, endPoint y: 201, distance: 216.3
click at [243, 201] on div "Rota 61 - Placa GAQ5D65 91044259 - DB PIZZAS SAUDAVEIS Janela de atendimento Gr…" at bounding box center [444, 203] width 888 height 406
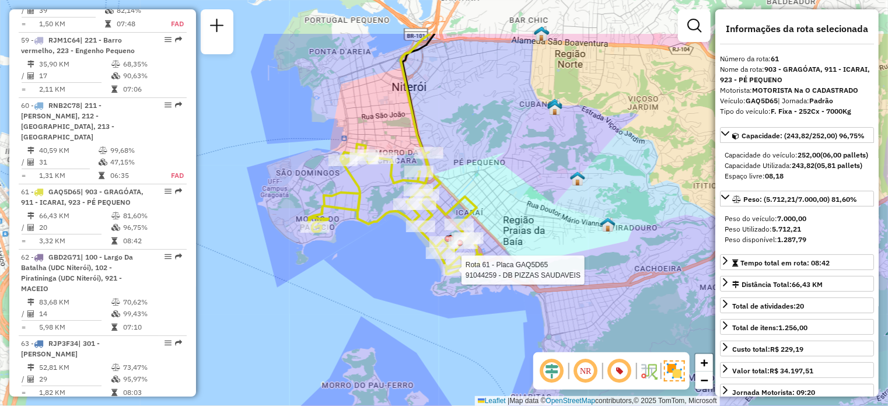
drag, startPoint x: 261, startPoint y: 144, endPoint x: 386, endPoint y: 228, distance: 150.5
click at [386, 228] on icon at bounding box center [395, 209] width 173 height 130
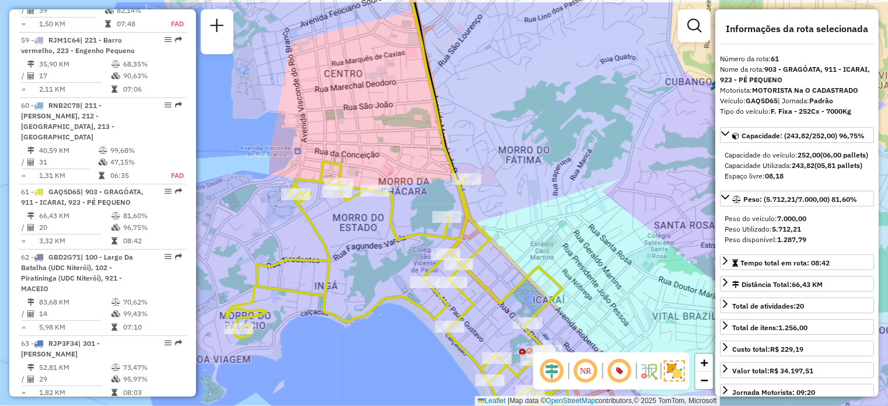
drag, startPoint x: 614, startPoint y: 181, endPoint x: 522, endPoint y: 241, distance: 109.7
click at [522, 241] on div "Janela de atendimento Grade de atendimento Capacidade Transportadoras Veículos …" at bounding box center [444, 203] width 888 height 406
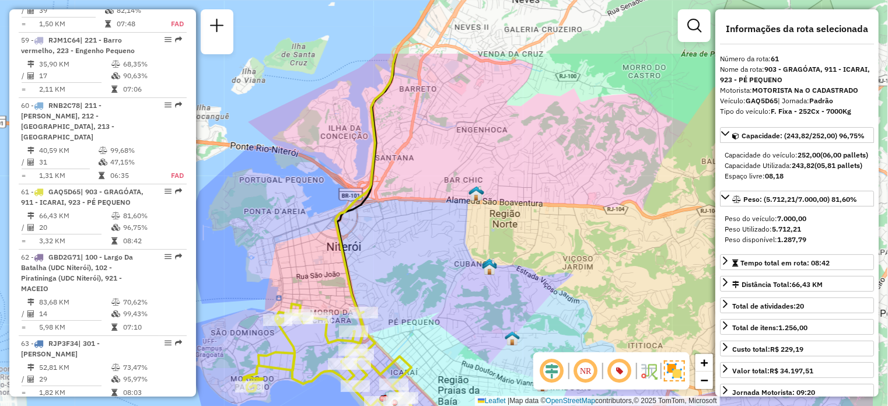
drag, startPoint x: 612, startPoint y: 207, endPoint x: 506, endPoint y: 303, distance: 142.5
click at [507, 303] on div "Janela de atendimento Grade de atendimento Capacidade Transportadoras Veículos …" at bounding box center [444, 203] width 888 height 406
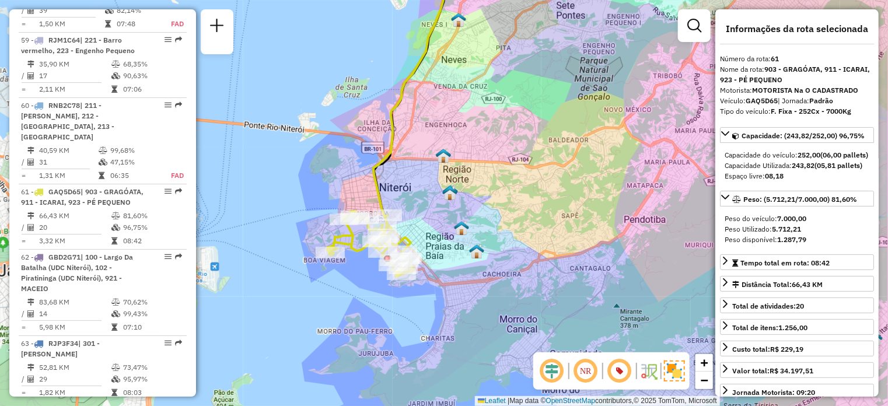
drag, startPoint x: 476, startPoint y: 144, endPoint x: 446, endPoint y: 136, distance: 31.4
click at [447, 136] on div "Janela de atendimento Grade de atendimento Capacidade Transportadoras Veículos …" at bounding box center [444, 203] width 888 height 406
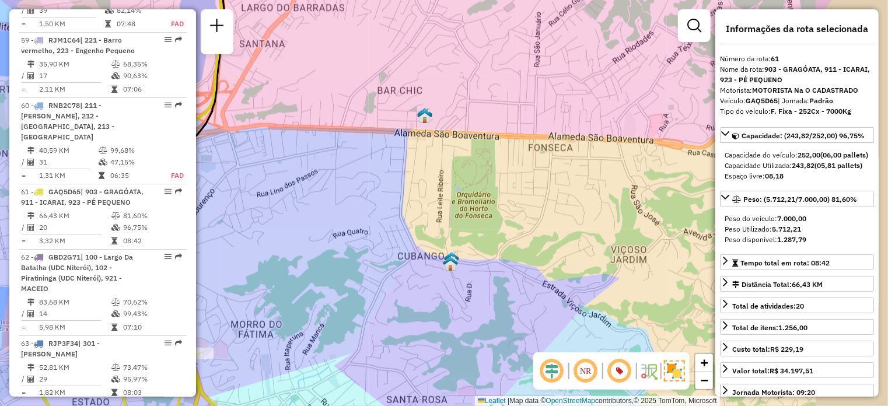
drag, startPoint x: 367, startPoint y: 183, endPoint x: 263, endPoint y: 173, distance: 104.9
click at [263, 173] on div "Janela de atendimento Grade de atendimento Capacidade Transportadoras Veículos …" at bounding box center [444, 203] width 888 height 406
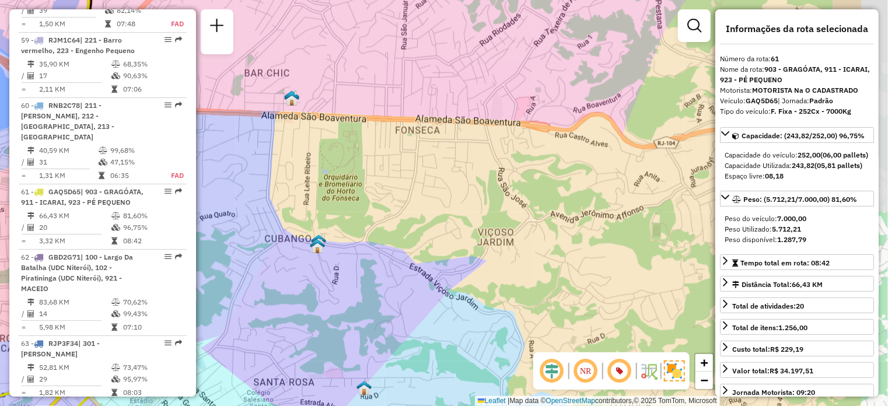
drag, startPoint x: 524, startPoint y: 202, endPoint x: 404, endPoint y: 186, distance: 121.2
click at [404, 186] on div "Janela de atendimento Grade de atendimento Capacidade Transportadoras Veículos …" at bounding box center [444, 203] width 888 height 406
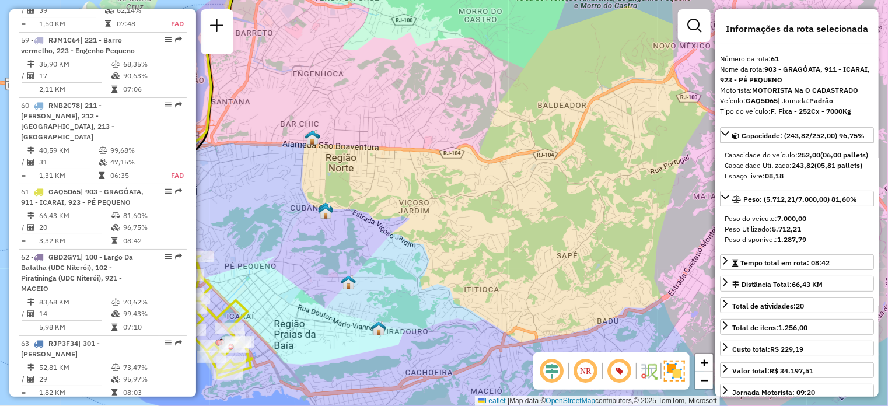
drag, startPoint x: 532, startPoint y: 209, endPoint x: 453, endPoint y: 197, distance: 80.2
click at [453, 197] on div "Janela de atendimento Grade de atendimento Capacidade Transportadoras Veículos …" at bounding box center [444, 203] width 888 height 406
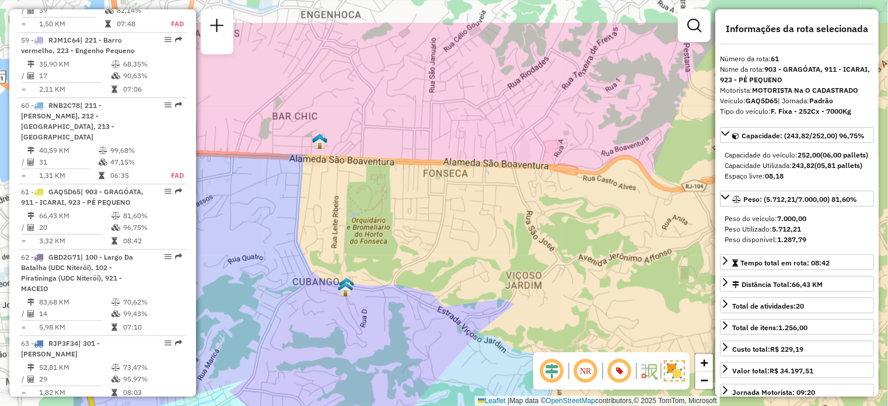
drag, startPoint x: 322, startPoint y: 159, endPoint x: 486, endPoint y: 223, distance: 176.1
click at [486, 223] on div "Janela de atendimento Grade de atendimento Capacidade Transportadoras Veículos …" at bounding box center [444, 203] width 888 height 406
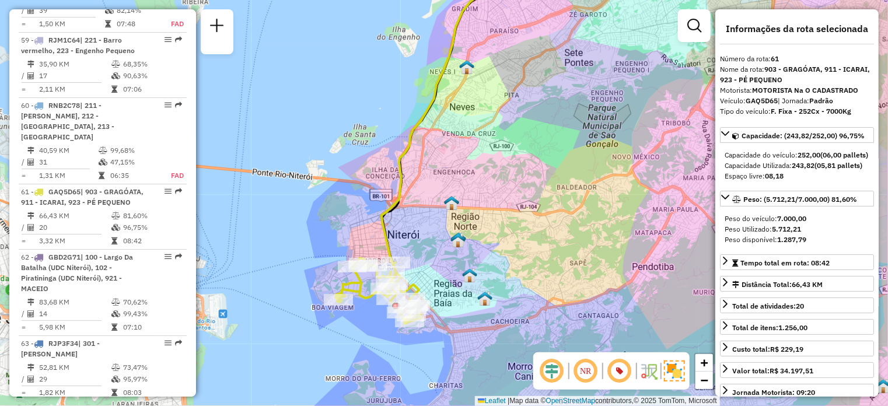
drag, startPoint x: 555, startPoint y: 234, endPoint x: 530, endPoint y: 238, distance: 24.8
click at [530, 238] on div "Janela de atendimento Grade de atendimento Capacidade Transportadoras Veículos …" at bounding box center [444, 203] width 888 height 406
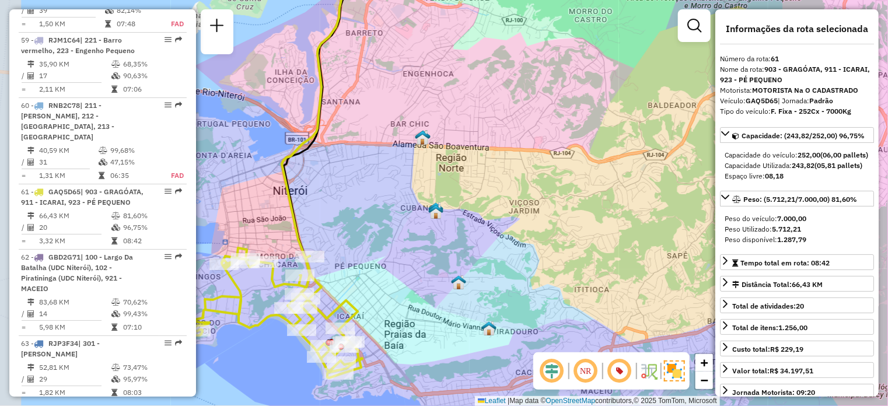
drag, startPoint x: 465, startPoint y: 224, endPoint x: 506, endPoint y: 193, distance: 52.1
click at [506, 193] on div "Janela de atendimento Grade de atendimento Capacidade Transportadoras Veículos …" at bounding box center [444, 203] width 888 height 406
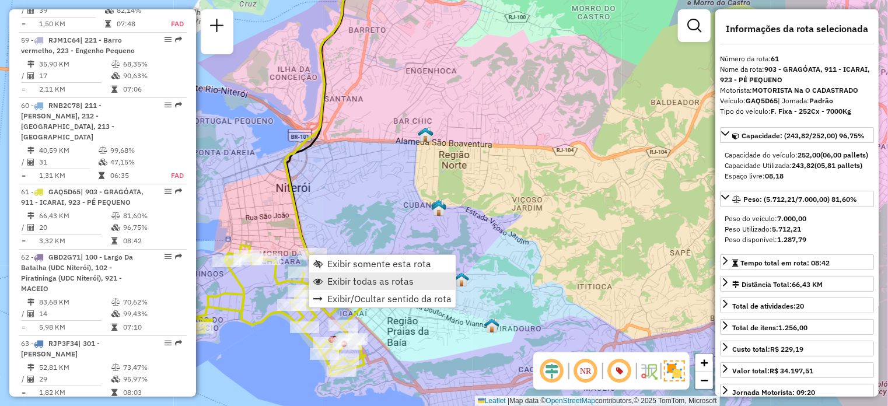
click at [365, 284] on span "Exibir todas as rotas" at bounding box center [370, 281] width 86 height 9
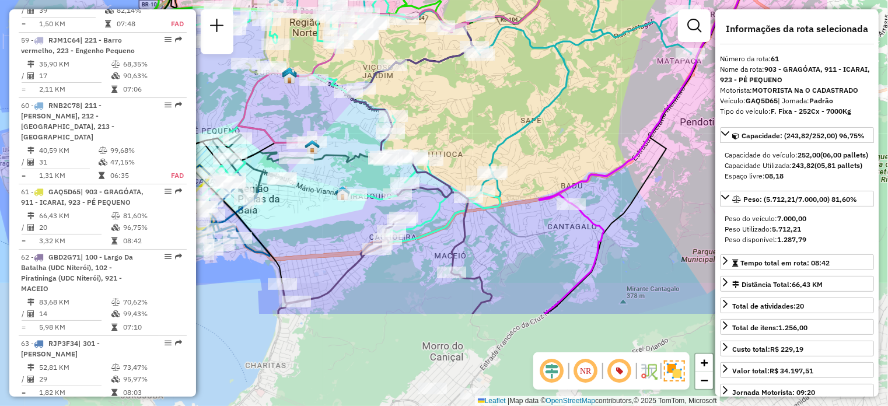
drag, startPoint x: 600, startPoint y: 211, endPoint x: 419, endPoint y: 46, distance: 245.0
click at [419, 46] on div "Janela de atendimento Grade de atendimento Capacidade Transportadoras Veículos …" at bounding box center [444, 203] width 888 height 406
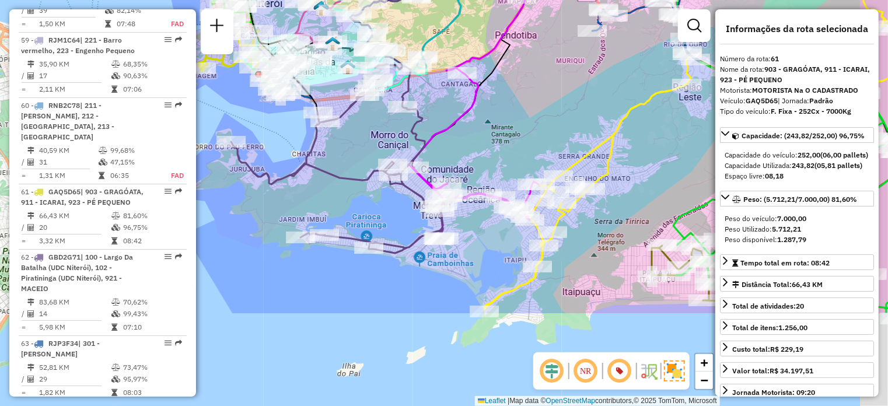
drag, startPoint x: 373, startPoint y: 317, endPoint x: 334, endPoint y: 186, distance: 137.2
click at [335, 186] on div "Janela de atendimento Grade de atendimento Capacidade Transportadoras Veículos …" at bounding box center [444, 203] width 888 height 406
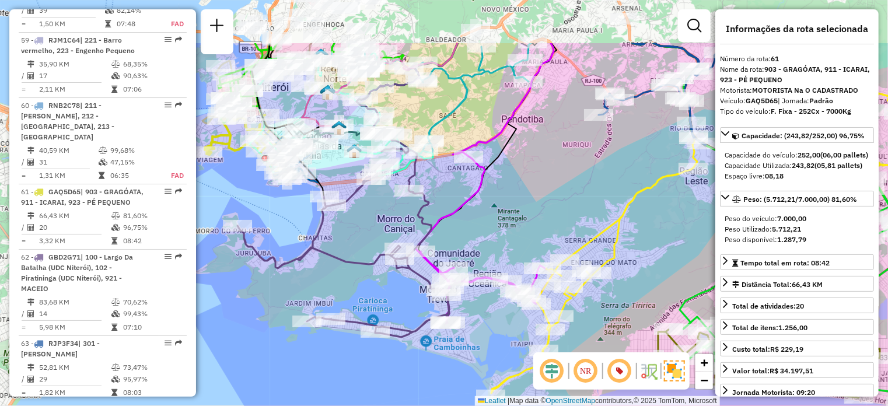
drag, startPoint x: 439, startPoint y: 275, endPoint x: 452, endPoint y: 369, distance: 95.4
click at [452, 371] on div "Janela de atendimento Grade de atendimento Capacidade Transportadoras Veículos …" at bounding box center [444, 203] width 888 height 406
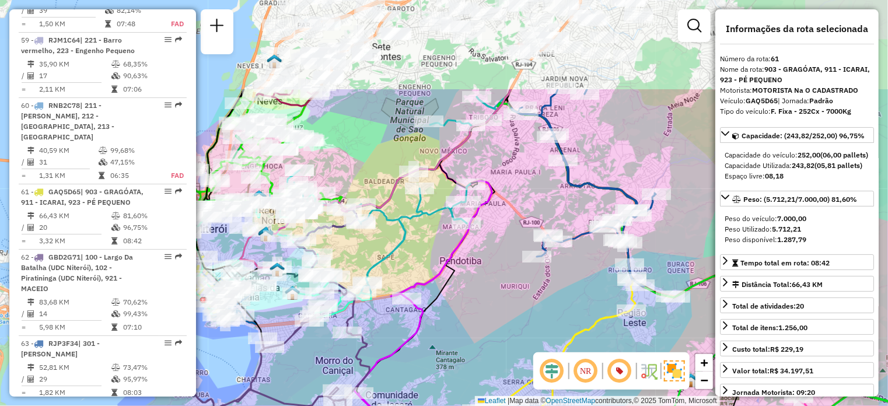
drag, startPoint x: 486, startPoint y: 108, endPoint x: 421, endPoint y: 242, distance: 148.8
click at [421, 241] on div "Janela de atendimento Grade de atendimento Capacidade Transportadoras Veículos …" at bounding box center [444, 203] width 888 height 406
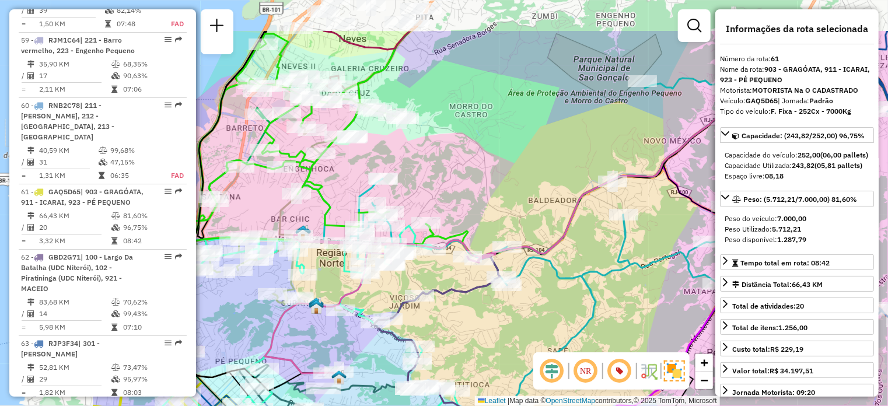
drag, startPoint x: 350, startPoint y: 239, endPoint x: 532, endPoint y: 303, distance: 193.1
click at [535, 312] on div "Janela de atendimento Grade de atendimento Capacidade Transportadoras Veículos …" at bounding box center [444, 203] width 888 height 406
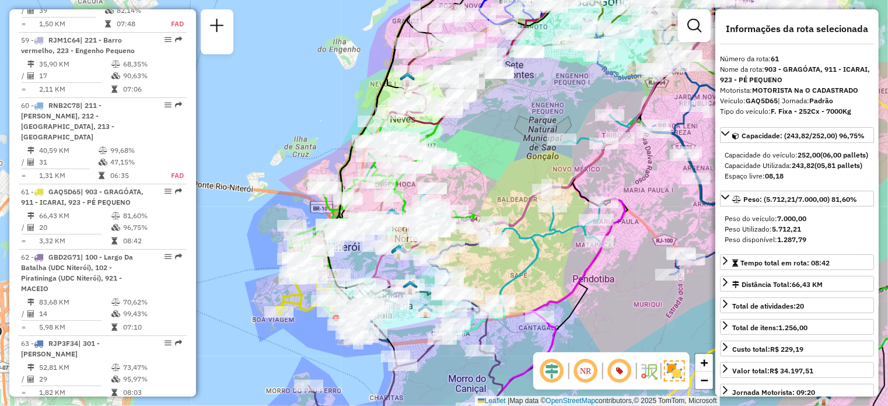
drag, startPoint x: 651, startPoint y: 186, endPoint x: 653, endPoint y: 166, distance: 20.5
click at [651, 167] on div "Janela de atendimento Grade de atendimento Capacidade Transportadoras Veículos …" at bounding box center [444, 203] width 888 height 406
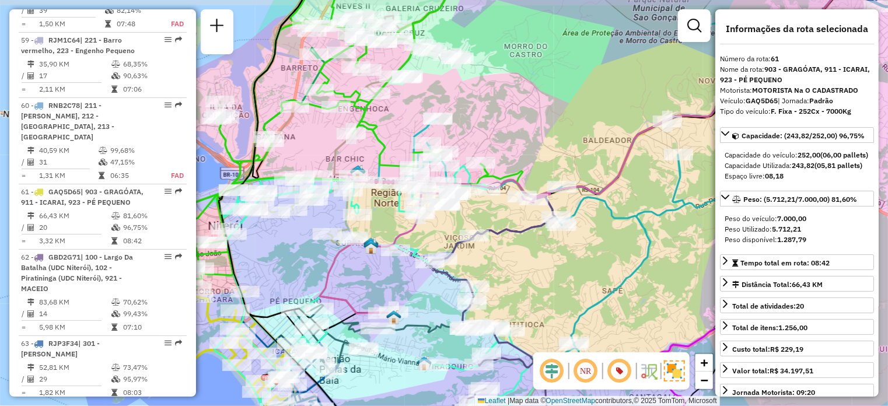
drag, startPoint x: 430, startPoint y: 127, endPoint x: 520, endPoint y: 138, distance: 90.6
click at [519, 138] on div "Janela de atendimento Grade de atendimento Capacidade Transportadoras Veículos …" at bounding box center [444, 203] width 888 height 406
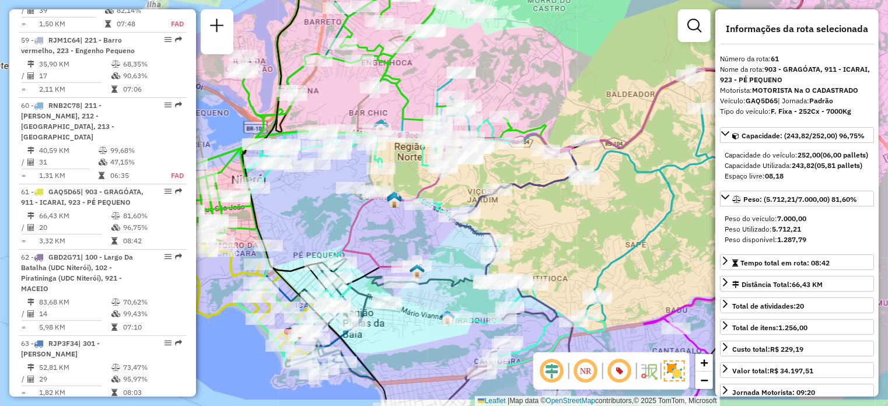
drag, startPoint x: 500, startPoint y: 137, endPoint x: 523, endPoint y: 82, distance: 60.2
click at [522, 82] on div "Janela de atendimento Grade de atendimento Capacidade Transportadoras Veículos …" at bounding box center [444, 203] width 888 height 406
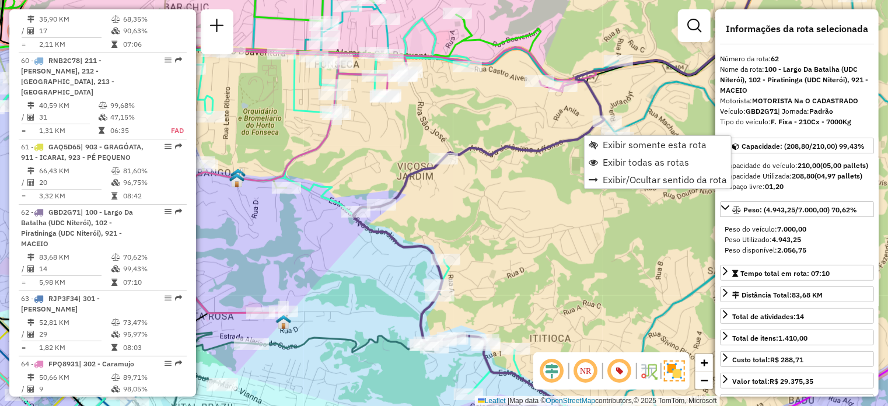
scroll to position [4395, 0]
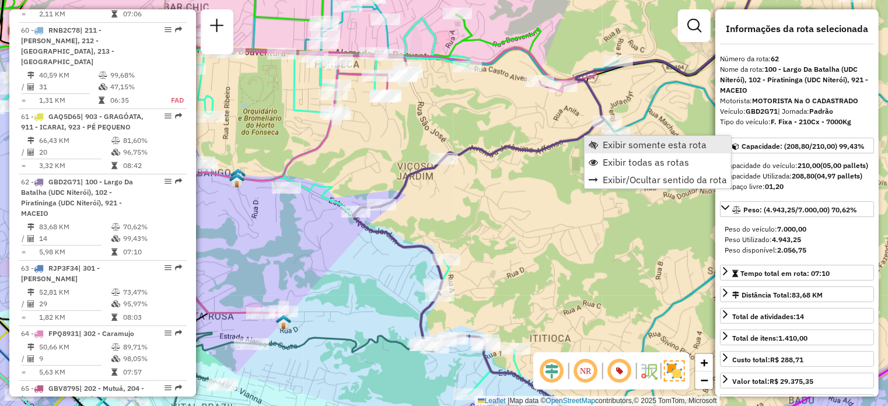
click at [633, 144] on span "Exibir somente esta rota" at bounding box center [655, 144] width 104 height 9
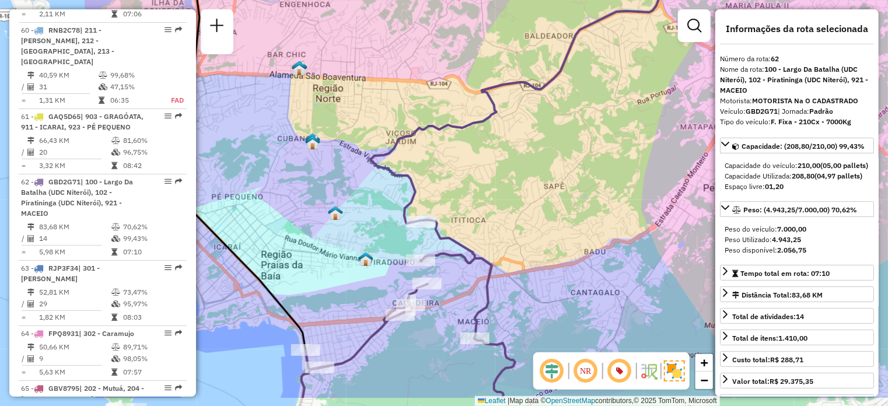
drag, startPoint x: 350, startPoint y: 205, endPoint x: 530, endPoint y: 153, distance: 187.1
click at [530, 153] on div "Janela de atendimento Grade de atendimento Capacidade Transportadoras Veículos …" at bounding box center [444, 203] width 888 height 406
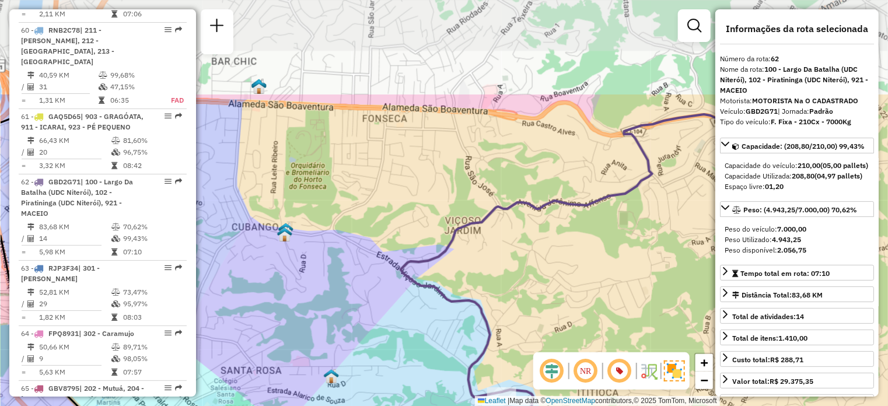
drag, startPoint x: 397, startPoint y: 165, endPoint x: 495, endPoint y: 324, distance: 187.1
click at [495, 324] on div "Janela de atendimento Grade de atendimento Capacidade Transportadoras Veículos …" at bounding box center [444, 203] width 888 height 406
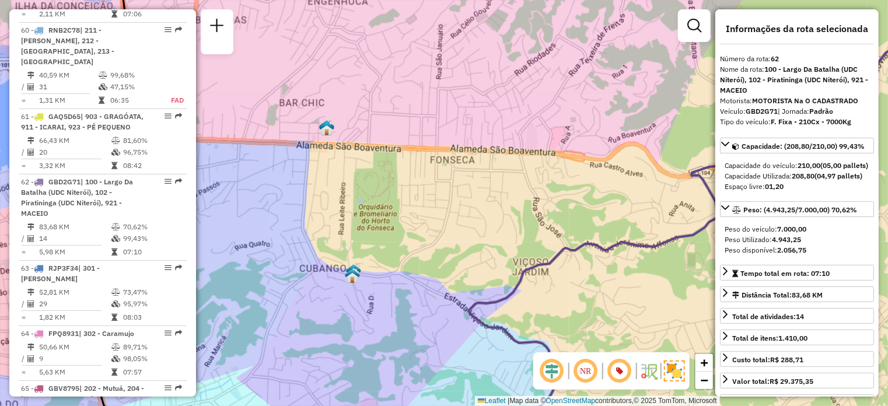
drag, startPoint x: 417, startPoint y: 209, endPoint x: 492, endPoint y: 225, distance: 76.9
click at [491, 225] on div "Janela de atendimento Grade de atendimento Capacidade Transportadoras Veículos …" at bounding box center [444, 203] width 888 height 406
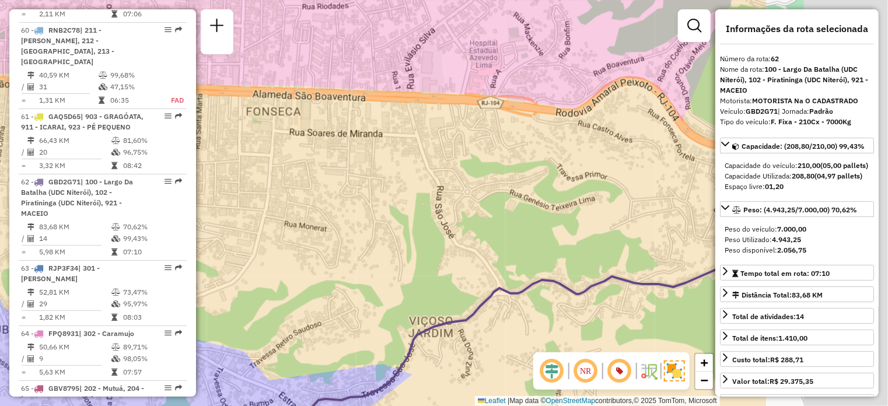
drag, startPoint x: 563, startPoint y: 264, endPoint x: 276, endPoint y: 316, distance: 291.2
click at [278, 316] on div "Janela de atendimento Grade de atendimento Capacidade Transportadoras Veículos …" at bounding box center [444, 203] width 888 height 406
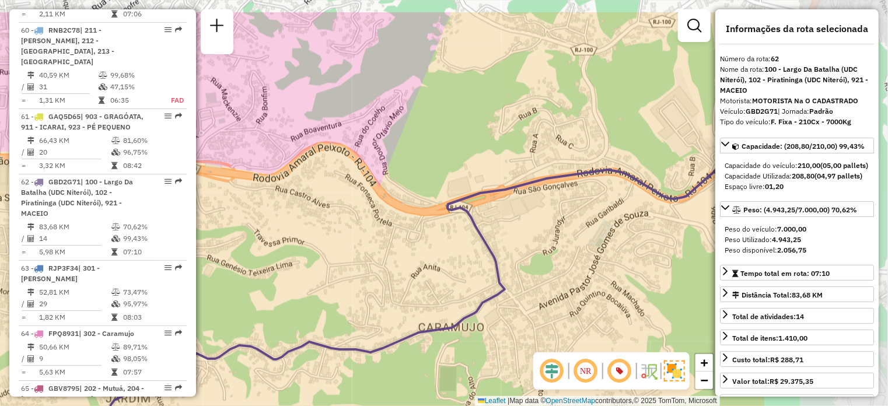
drag, startPoint x: 616, startPoint y: 187, endPoint x: 397, endPoint y: 243, distance: 226.5
click at [398, 242] on div "Janela de atendimento Grade de atendimento Capacidade Transportadoras Veículos …" at bounding box center [444, 203] width 888 height 406
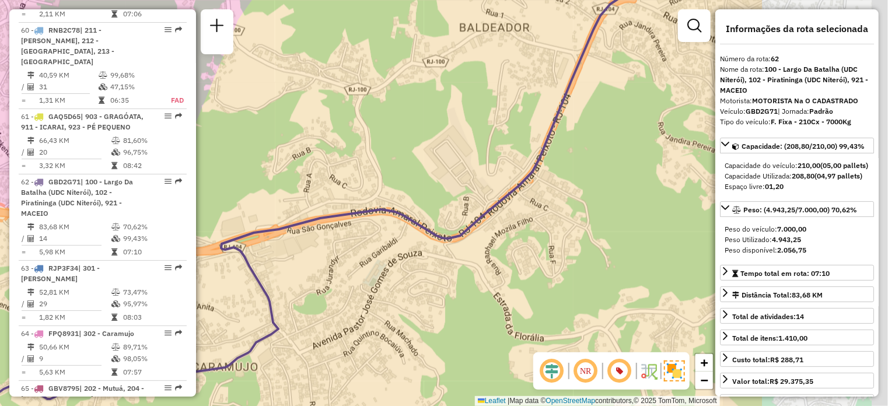
drag, startPoint x: 638, startPoint y: 243, endPoint x: 368, endPoint y: 280, distance: 272.7
click at [387, 281] on div "Janela de atendimento Grade de atendimento Capacidade Transportadoras Veículos …" at bounding box center [444, 203] width 888 height 406
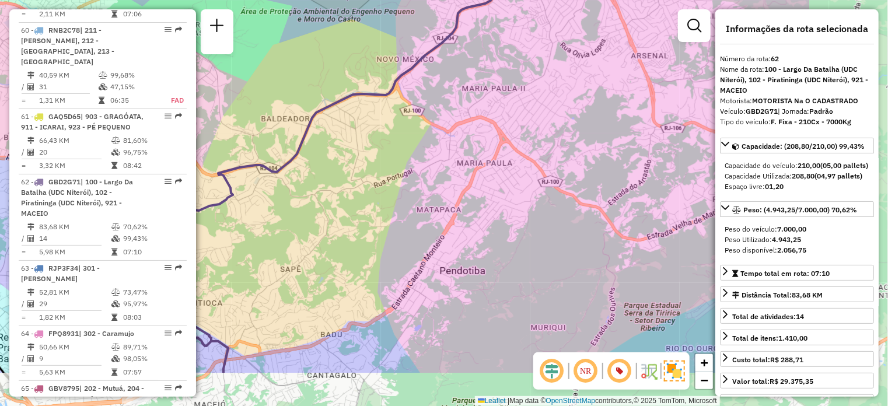
drag, startPoint x: 471, startPoint y: 249, endPoint x: 300, endPoint y: 177, distance: 185.7
click at [301, 176] on div "Janela de atendimento Grade de atendimento Capacidade Transportadoras Veículos …" at bounding box center [444, 203] width 888 height 406
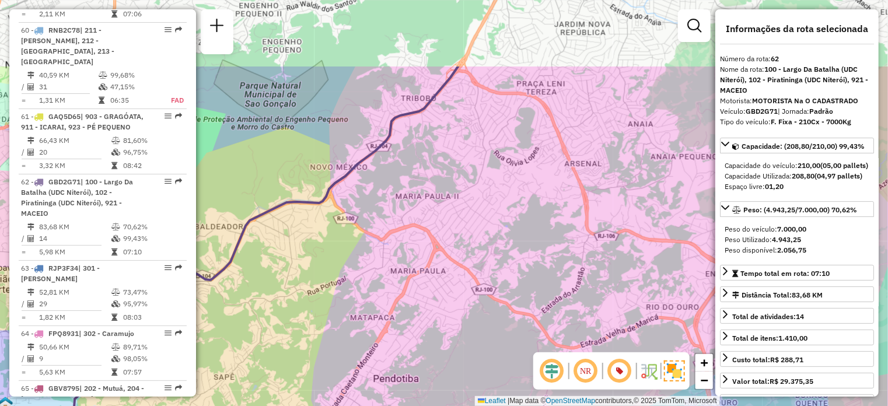
drag, startPoint x: 428, startPoint y: 172, endPoint x: 364, endPoint y: 280, distance: 125.4
click at [364, 280] on div "Janela de atendimento Grade de atendimento Capacidade Transportadoras Veículos …" at bounding box center [444, 203] width 888 height 406
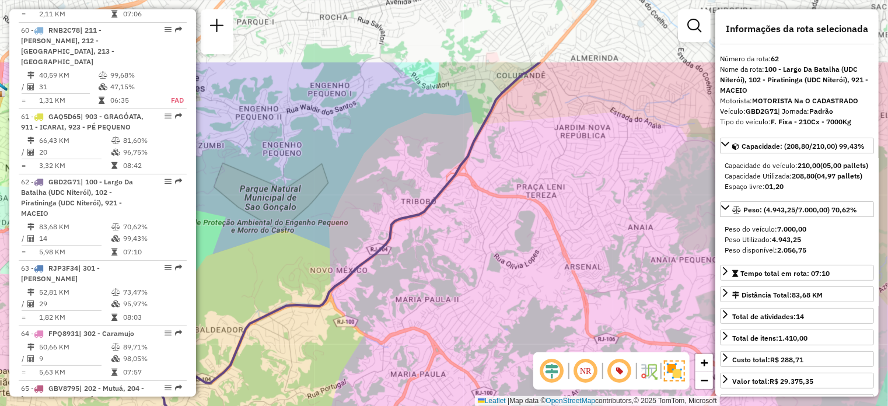
drag, startPoint x: 440, startPoint y: 134, endPoint x: 440, endPoint y: 238, distance: 103.3
click at [440, 238] on div "Janela de atendimento Grade de atendimento Capacidade Transportadoras Veículos …" at bounding box center [444, 203] width 888 height 406
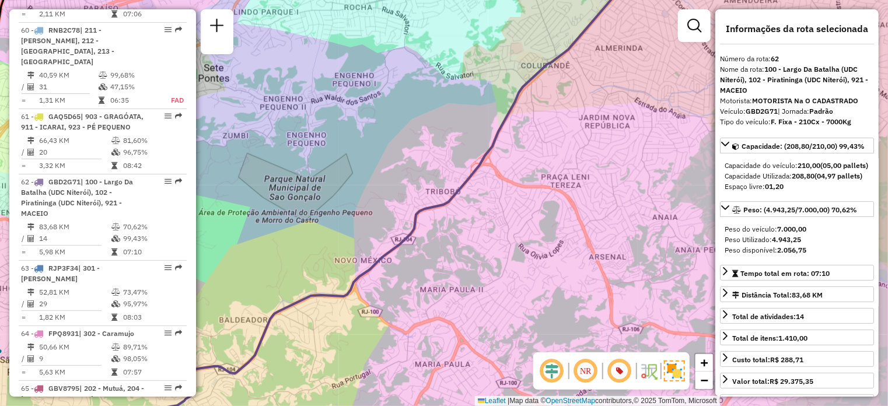
drag, startPoint x: 427, startPoint y: 272, endPoint x: 460, endPoint y: 257, distance: 36.3
click at [460, 258] on div "Janela de atendimento Grade de atendimento Capacidade Transportadoras Veículos …" at bounding box center [444, 203] width 888 height 406
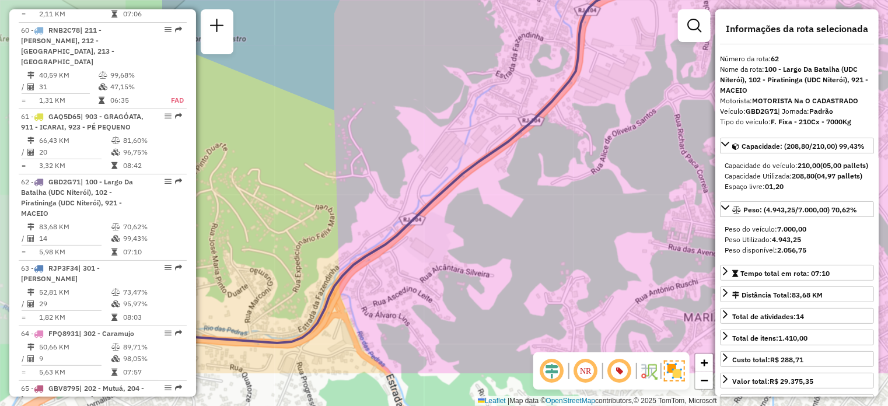
drag, startPoint x: 408, startPoint y: 246, endPoint x: 690, endPoint y: 170, distance: 291.5
click at [686, 170] on div "Janela de atendimento Grade de atendimento Capacidade Transportadoras Veículos …" at bounding box center [444, 203] width 888 height 406
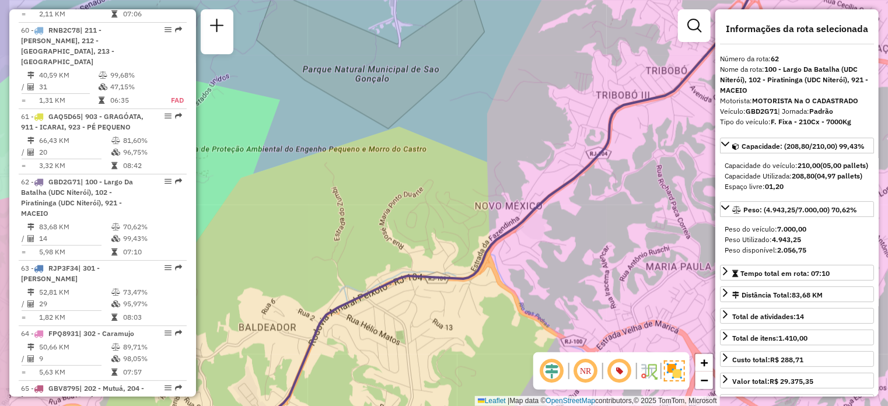
drag, startPoint x: 497, startPoint y: 234, endPoint x: 561, endPoint y: 247, distance: 65.0
click at [560, 247] on div "Janela de atendimento Grade de atendimento Capacidade Transportadoras Veículos …" at bounding box center [444, 203] width 888 height 406
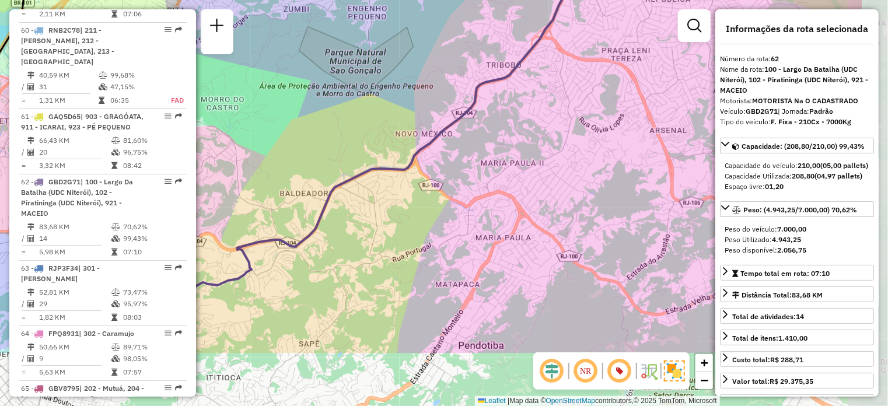
drag, startPoint x: 582, startPoint y: 240, endPoint x: 442, endPoint y: 144, distance: 169.6
click at [442, 144] on div "Janela de atendimento Grade de atendimento Capacidade Transportadoras Veículos …" at bounding box center [444, 203] width 888 height 406
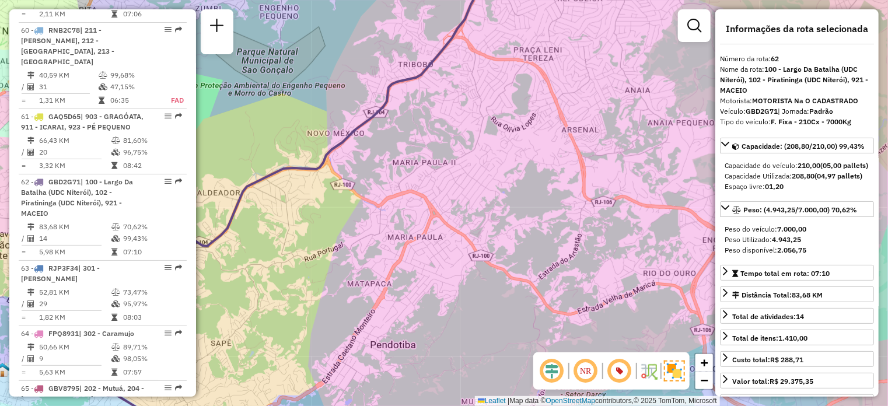
drag, startPoint x: 564, startPoint y: 191, endPoint x: 514, endPoint y: 193, distance: 50.2
click at [511, 193] on div "Janela de atendimento Grade de atendimento Capacidade Transportadoras Veículos …" at bounding box center [444, 203] width 888 height 406
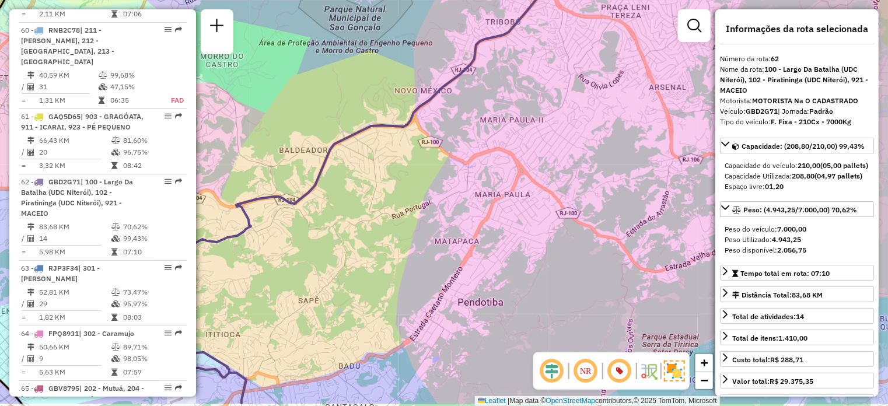
drag, startPoint x: 546, startPoint y: 181, endPoint x: 648, endPoint y: 129, distance: 114.3
click at [649, 128] on div "Janela de atendimento Grade de atendimento Capacidade Transportadoras Veículos …" at bounding box center [444, 203] width 888 height 406
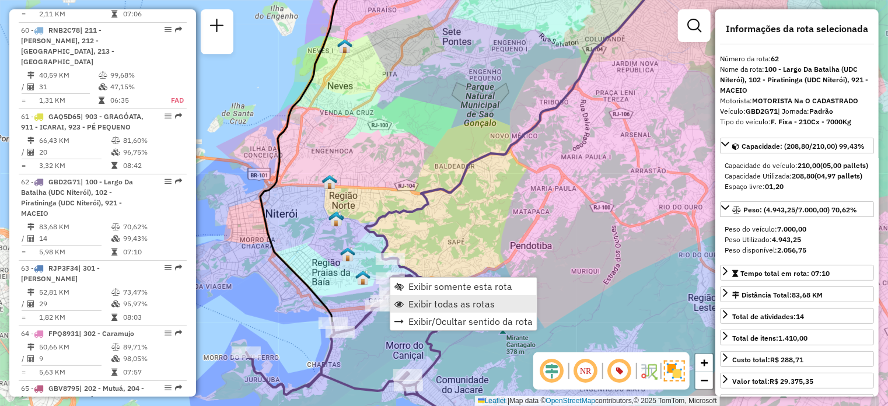
click at [420, 306] on span "Exibir todas as rotas" at bounding box center [451, 303] width 86 height 9
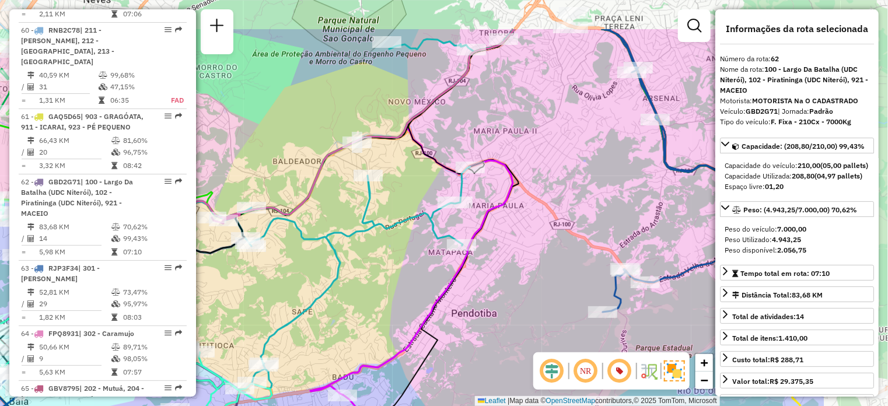
drag, startPoint x: 564, startPoint y: 165, endPoint x: 411, endPoint y: 236, distance: 168.4
click at [411, 236] on div "Janela de atendimento Grade de atendimento Capacidade Transportadoras Veículos …" at bounding box center [444, 203] width 888 height 406
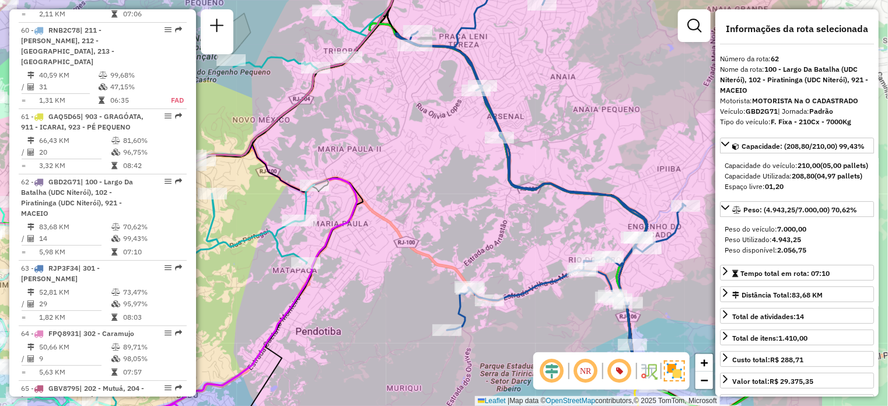
drag, startPoint x: 574, startPoint y: 160, endPoint x: 424, endPoint y: 171, distance: 149.8
click at [424, 171] on div "Janela de atendimento Grade de atendimento Capacidade Transportadoras Veículos …" at bounding box center [444, 203] width 888 height 406
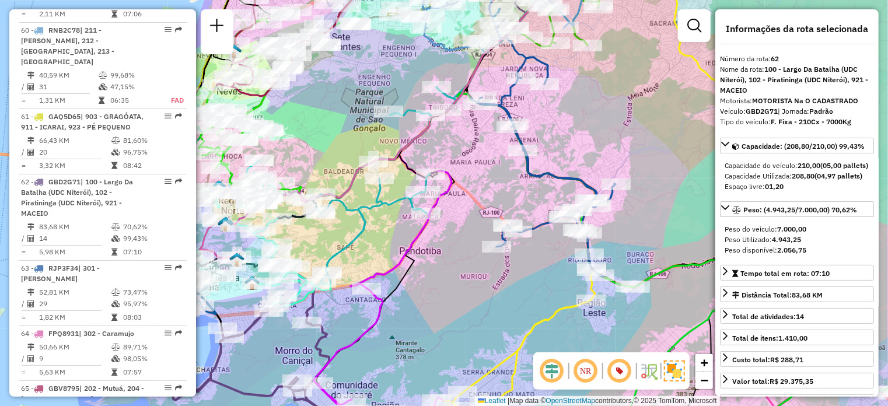
drag, startPoint x: 432, startPoint y: 199, endPoint x: 486, endPoint y: 187, distance: 55.1
click at [486, 187] on div "Janela de atendimento Grade de atendimento Capacidade Transportadoras Veículos …" at bounding box center [444, 203] width 888 height 406
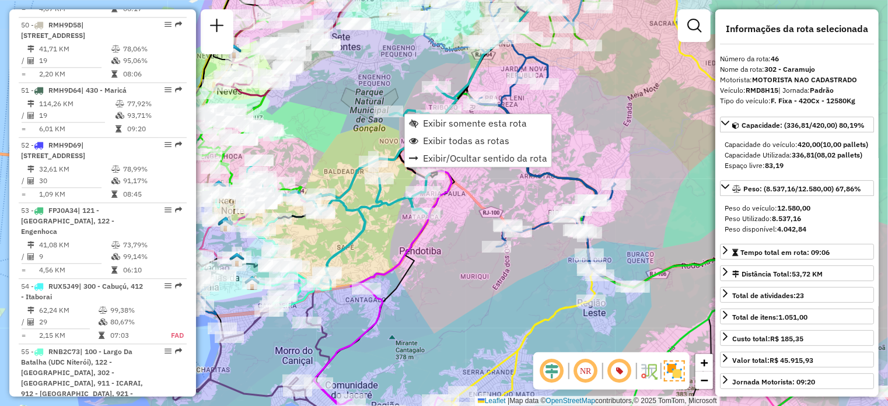
scroll to position [3288, 0]
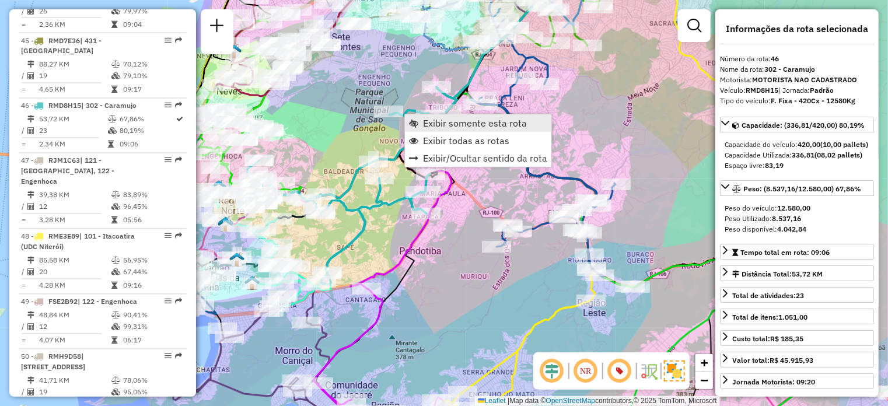
click at [449, 125] on span "Exibir somente esta rota" at bounding box center [475, 122] width 104 height 9
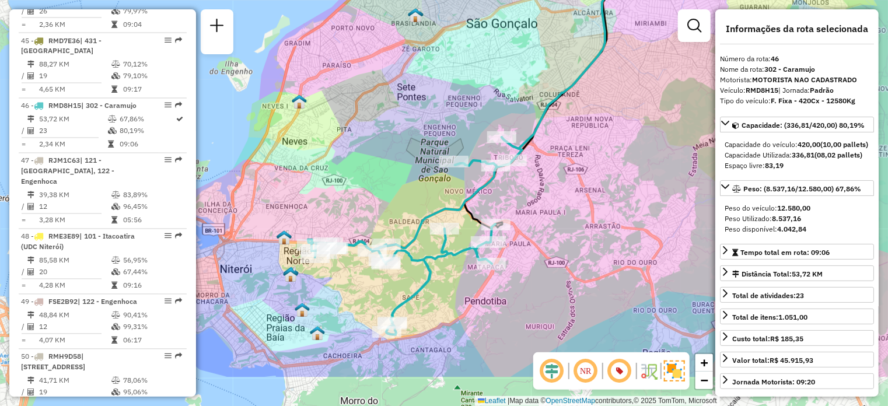
drag, startPoint x: 502, startPoint y: 267, endPoint x: 557, endPoint y: 182, distance: 101.3
click at [557, 182] on div "Janela de atendimento Grade de atendimento Capacidade Transportadoras Veículos …" at bounding box center [444, 203] width 888 height 406
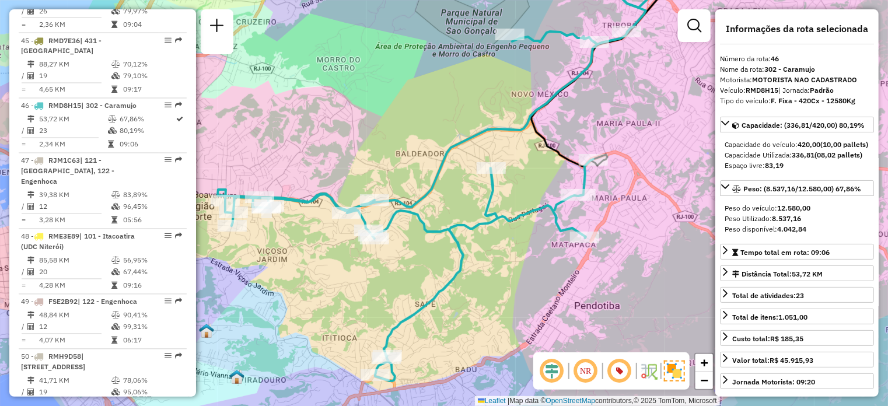
drag, startPoint x: 357, startPoint y: 278, endPoint x: 444, endPoint y: 278, distance: 87.0
click at [444, 278] on div "Janela de atendimento Grade de atendimento Capacidade Transportadoras Veículos …" at bounding box center [444, 203] width 888 height 406
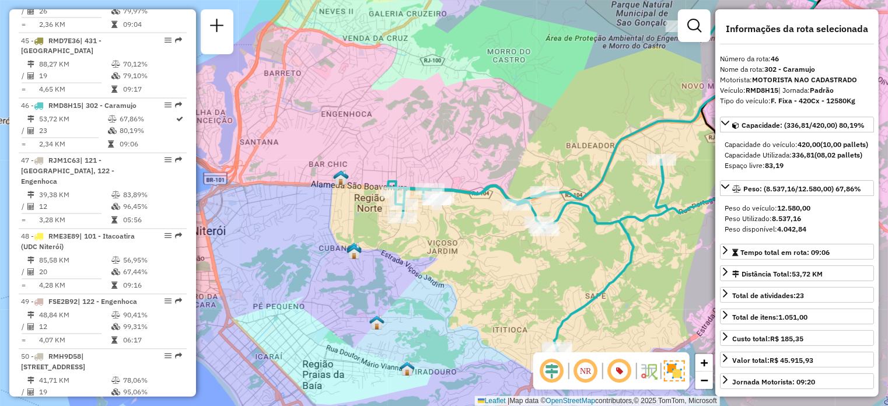
drag, startPoint x: 382, startPoint y: 235, endPoint x: 472, endPoint y: 234, distance: 89.9
click at [472, 235] on div "Janela de atendimento Grade de atendimento Capacidade Transportadoras Veículos …" at bounding box center [444, 203] width 888 height 406
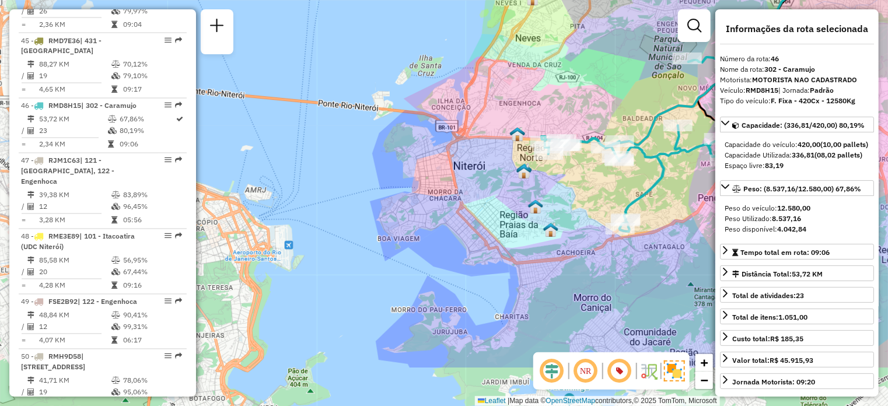
drag, startPoint x: 496, startPoint y: 310, endPoint x: 476, endPoint y: 228, distance: 85.2
click at [493, 225] on div "Janela de atendimento Grade de atendimento Capacidade Transportadoras Veículos …" at bounding box center [444, 203] width 888 height 406
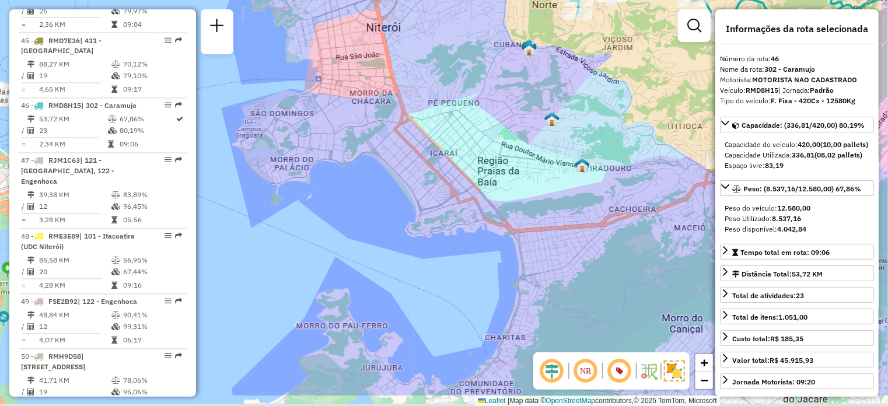
drag, startPoint x: 480, startPoint y: 280, endPoint x: 424, endPoint y: 224, distance: 78.8
click at [424, 224] on div "Janela de atendimento Grade de atendimento Capacidade Transportadoras Veículos …" at bounding box center [444, 203] width 888 height 406
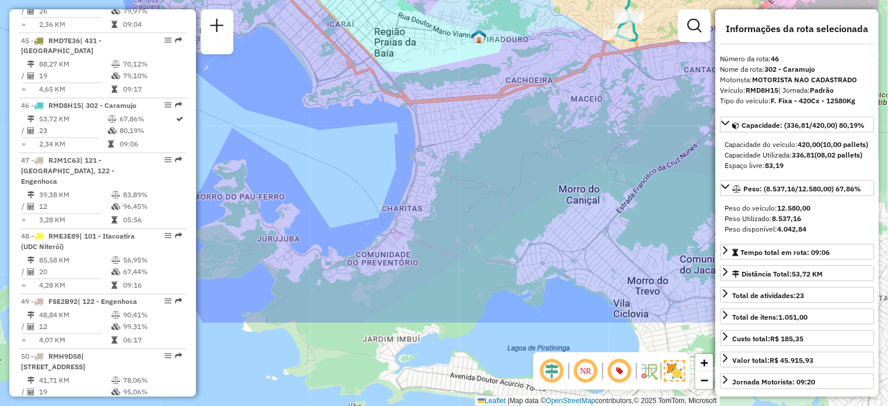
drag, startPoint x: 390, startPoint y: 145, endPoint x: 381, endPoint y: 104, distance: 41.2
click at [381, 104] on div "Janela de atendimento Grade de atendimento Capacidade Transportadoras Veículos …" at bounding box center [444, 203] width 888 height 406
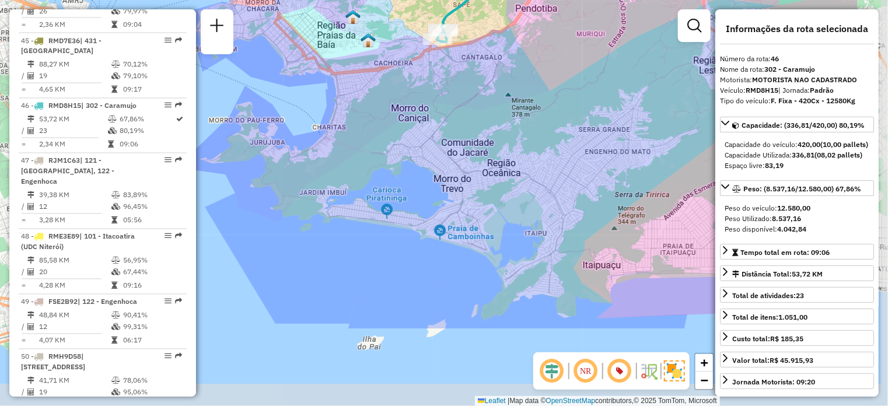
drag, startPoint x: 511, startPoint y: 334, endPoint x: 385, endPoint y: 211, distance: 176.2
click at [386, 212] on div "Janela de atendimento Grade de atendimento Capacidade Transportadoras Veículos …" at bounding box center [444, 203] width 888 height 406
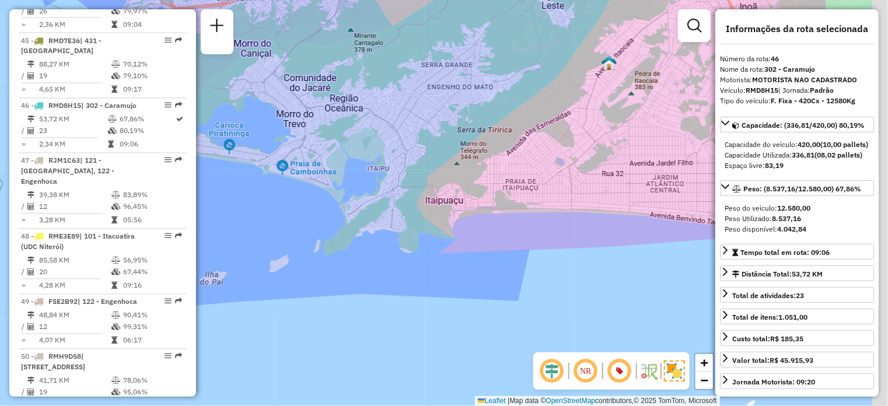
drag, startPoint x: 523, startPoint y: 304, endPoint x: 378, endPoint y: 243, distance: 157.5
click at [372, 243] on div "Janela de atendimento Grade de atendimento Capacidade Transportadoras Veículos …" at bounding box center [444, 203] width 888 height 406
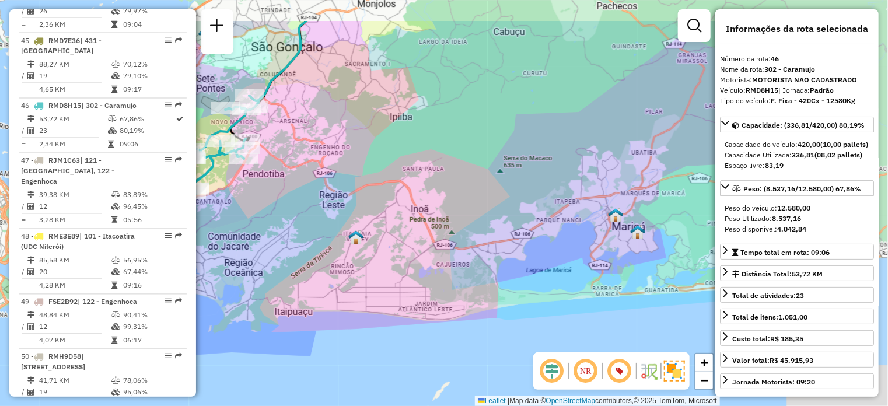
drag, startPoint x: 577, startPoint y: 195, endPoint x: 308, endPoint y: 259, distance: 276.4
click at [315, 259] on div "Janela de atendimento Grade de atendimento Capacidade Transportadoras Veículos …" at bounding box center [444, 203] width 888 height 406
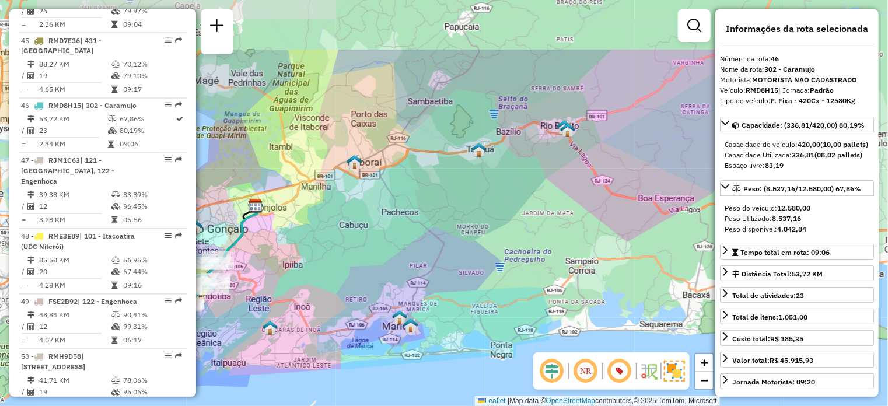
drag, startPoint x: 514, startPoint y: 138, endPoint x: 401, endPoint y: 239, distance: 151.7
click at [353, 282] on div "Janela de atendimento Grade de atendimento Capacidade Transportadoras Veículos …" at bounding box center [444, 203] width 888 height 406
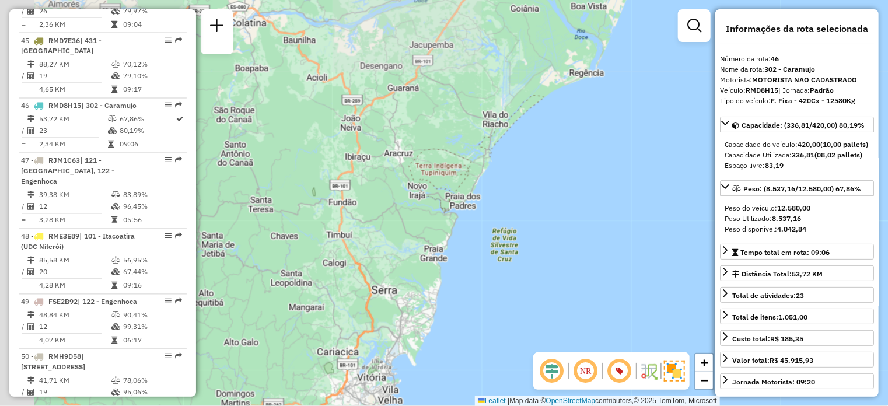
drag, startPoint x: 341, startPoint y: 139, endPoint x: 617, endPoint y: 256, distance: 299.7
click at [617, 256] on div "Janela de atendimento Grade de atendimento Capacidade Transportadoras Veículos …" at bounding box center [444, 203] width 888 height 406
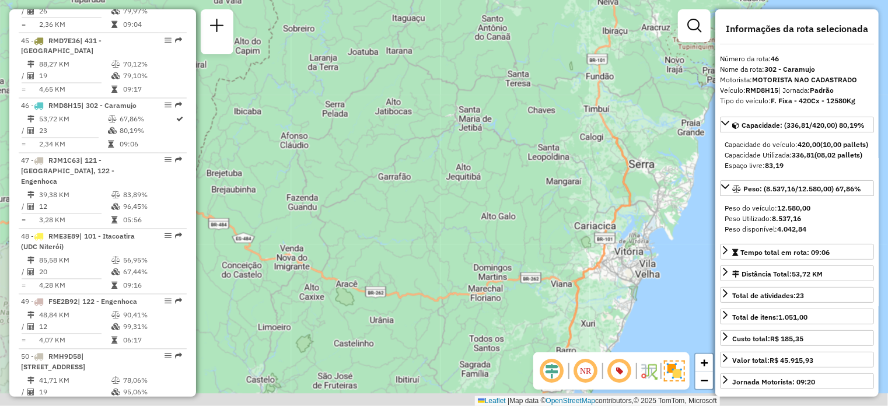
drag, startPoint x: 324, startPoint y: 261, endPoint x: 570, endPoint y: 114, distance: 285.5
click at [566, 114] on div "Janela de atendimento Grade de atendimento Capacidade Transportadoras Veículos …" at bounding box center [444, 203] width 888 height 406
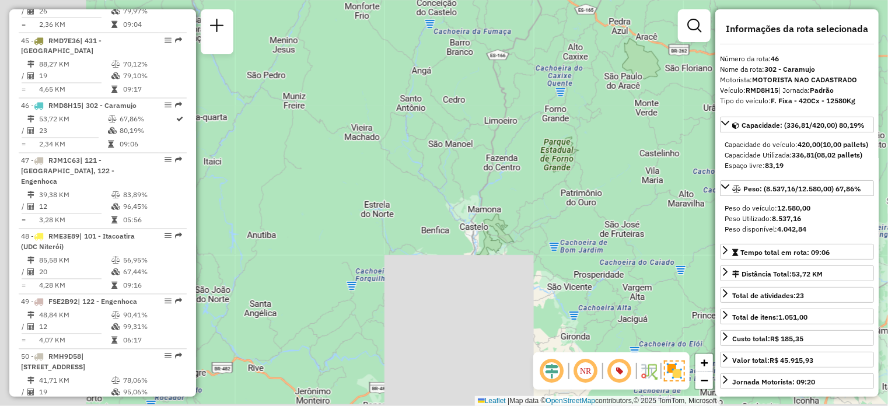
drag, startPoint x: 316, startPoint y: 338, endPoint x: 616, endPoint y: 159, distance: 349.1
click at [614, 160] on div "Janela de atendimento Grade de atendimento Capacidade Transportadoras Veículos …" at bounding box center [444, 203] width 888 height 406
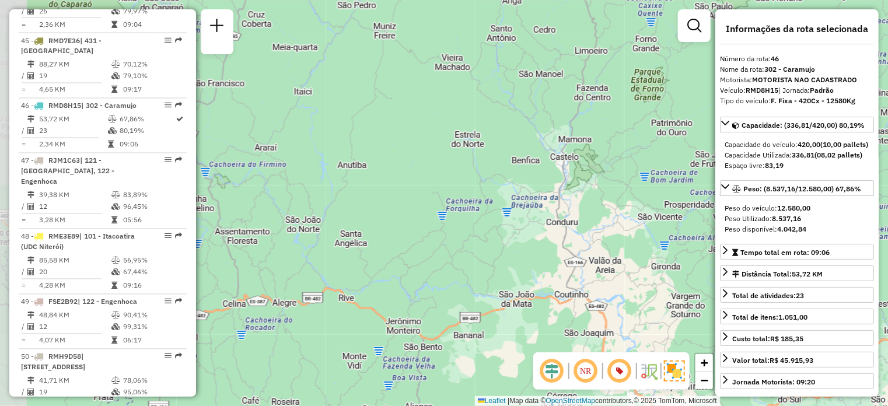
drag, startPoint x: 442, startPoint y: 263, endPoint x: 621, endPoint y: 231, distance: 182.6
click at [607, 226] on div "Janela de atendimento Grade de atendimento Capacidade Transportadoras Veículos …" at bounding box center [444, 203] width 888 height 406
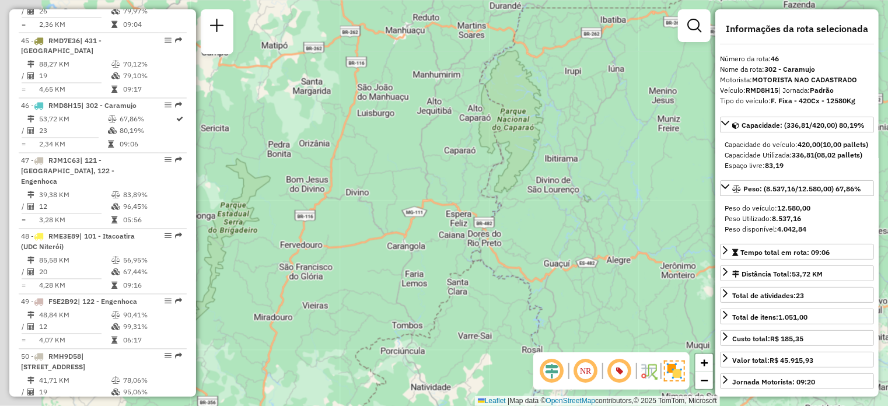
drag, startPoint x: 442, startPoint y: 268, endPoint x: 677, endPoint y: 200, distance: 245.1
click at [669, 201] on div "Janela de atendimento Grade de atendimento Capacidade Transportadoras Veículos …" at bounding box center [444, 203] width 888 height 406
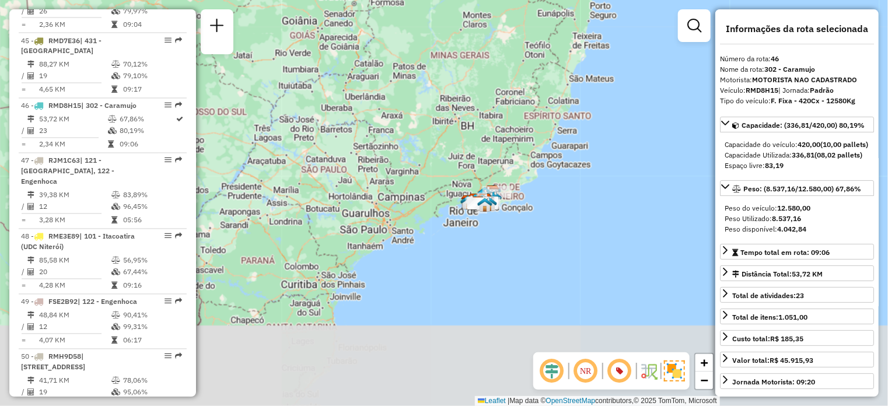
drag, startPoint x: 550, startPoint y: 263, endPoint x: 550, endPoint y: 73, distance: 190.2
click at [550, 73] on div "Janela de atendimento Grade de atendimento Capacidade Transportadoras Veículos …" at bounding box center [444, 203] width 888 height 406
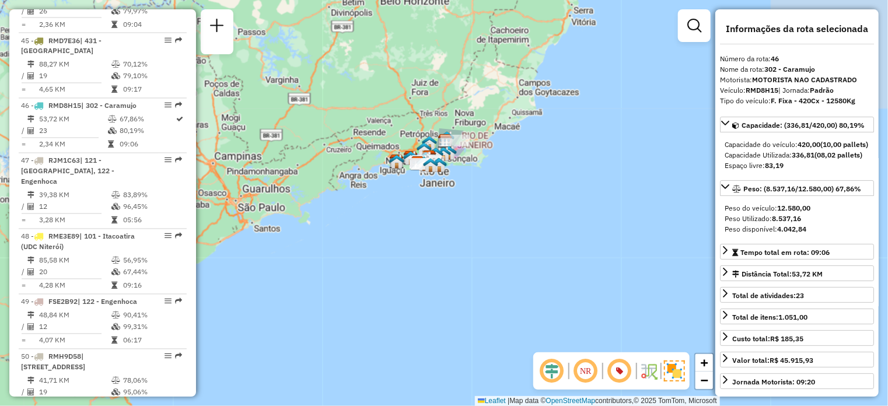
drag, startPoint x: 504, startPoint y: 128, endPoint x: 415, endPoint y: 269, distance: 167.1
click at [390, 291] on div "Janela de atendimento Grade de atendimento Capacidade Transportadoras Veículos …" at bounding box center [444, 203] width 888 height 406
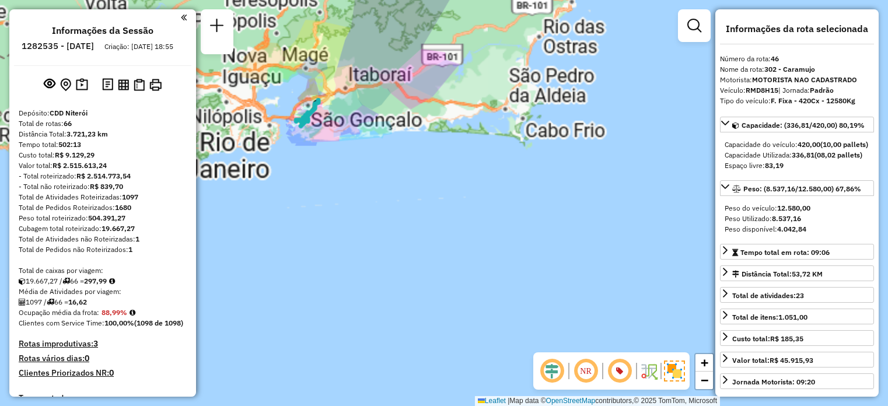
select select "**********"
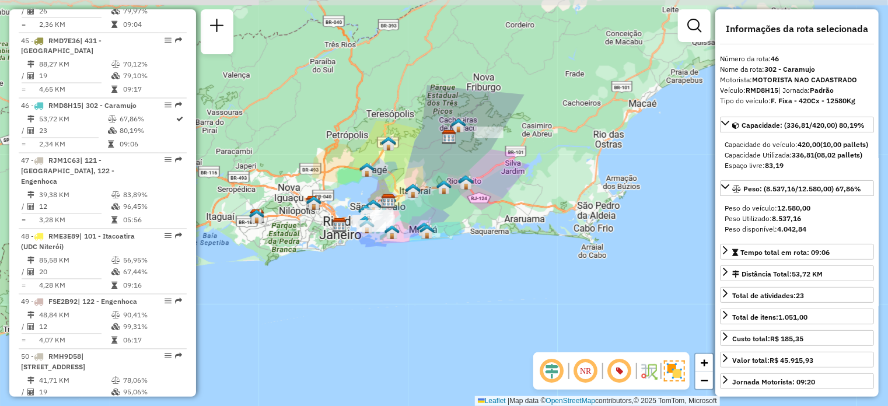
drag, startPoint x: 465, startPoint y: 208, endPoint x: 535, endPoint y: 309, distance: 123.3
click at [535, 309] on div "Janela de atendimento Grade de atendimento Capacidade Transportadoras Veículos …" at bounding box center [444, 203] width 888 height 406
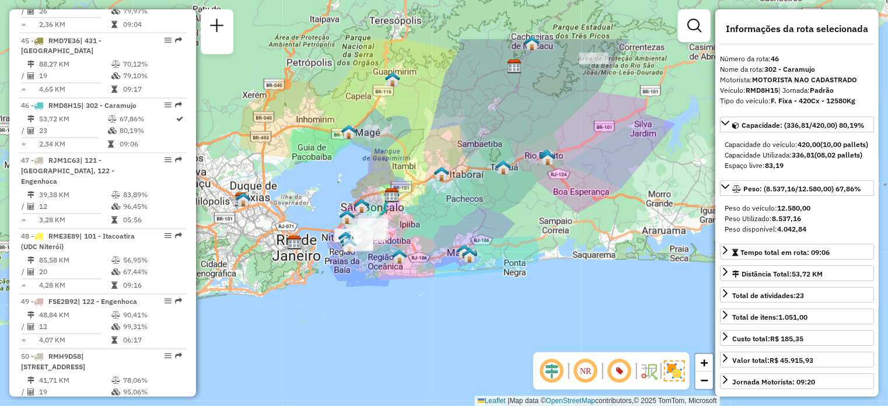
drag, startPoint x: 438, startPoint y: 245, endPoint x: 554, endPoint y: 329, distance: 143.5
click at [554, 329] on div "Janela de atendimento Grade de atendimento Capacidade Transportadoras Veículos …" at bounding box center [444, 203] width 888 height 406
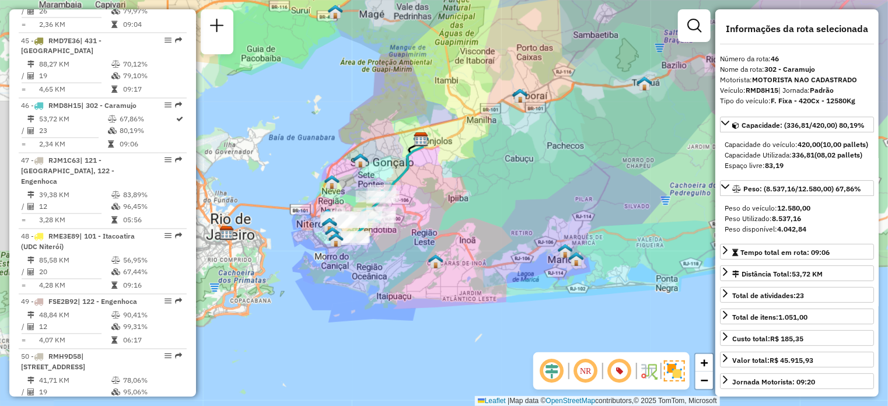
drag, startPoint x: 492, startPoint y: 195, endPoint x: 661, endPoint y: 236, distance: 174.1
click at [661, 234] on div "Janela de atendimento Grade de atendimento Capacidade Transportadoras Veículos …" at bounding box center [444, 203] width 888 height 406
